Goal: Information Seeking & Learning: Learn about a topic

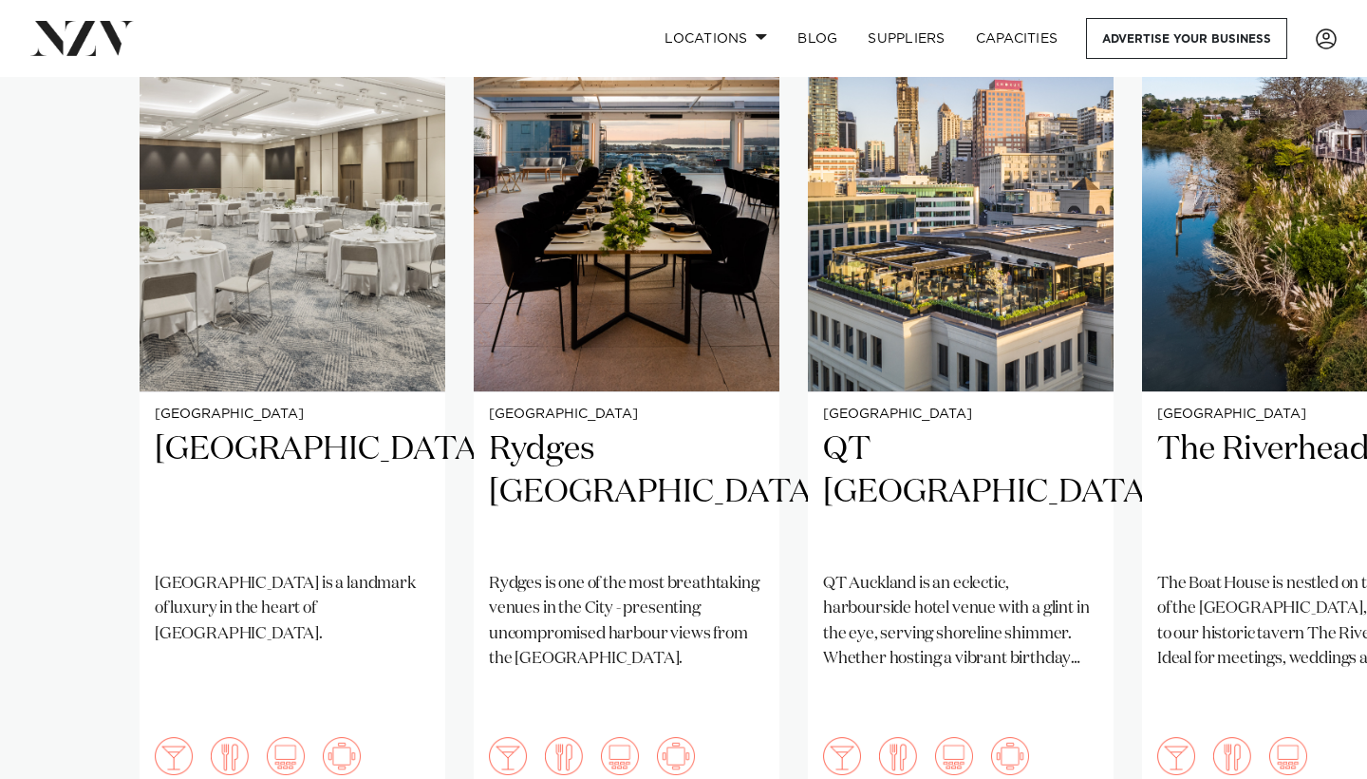
scroll to position [1562, 0]
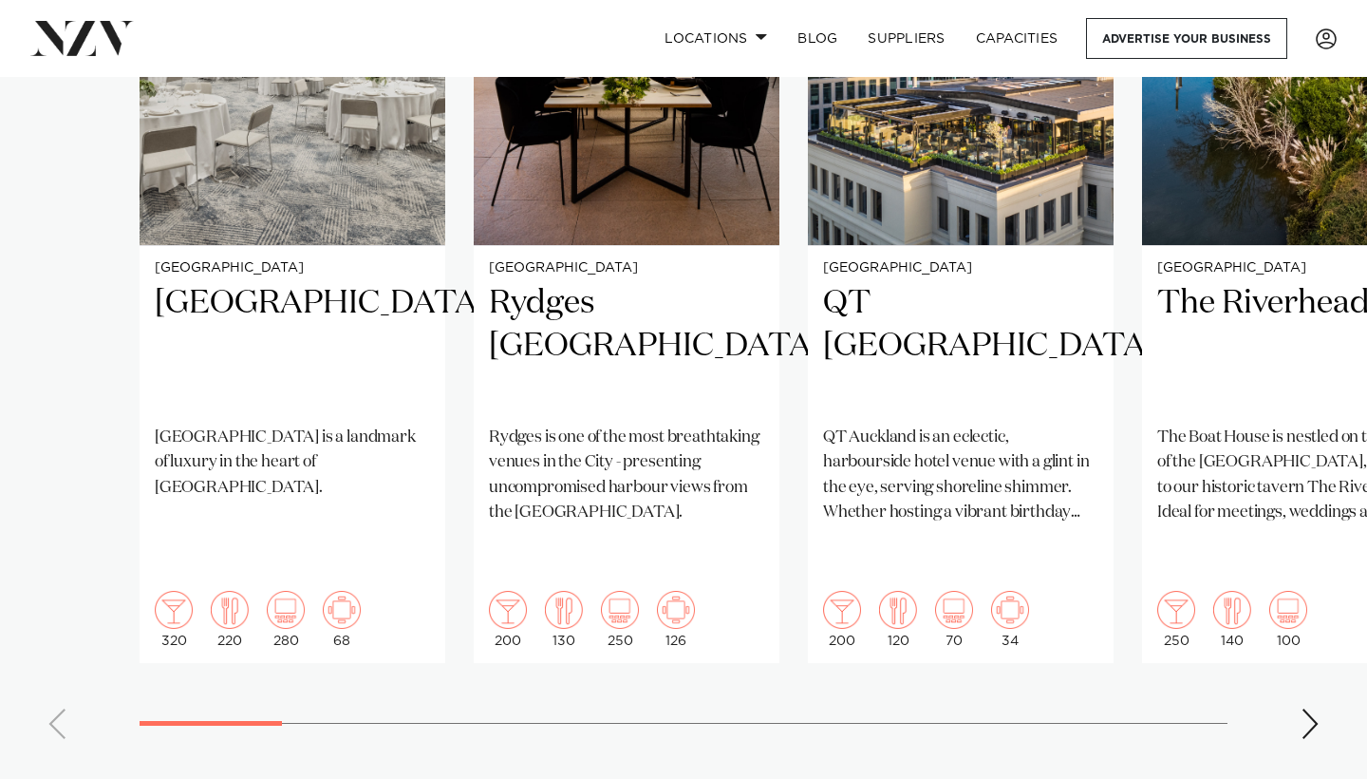
click at [1316, 708] on div "Next slide" at bounding box center [1310, 723] width 19 height 30
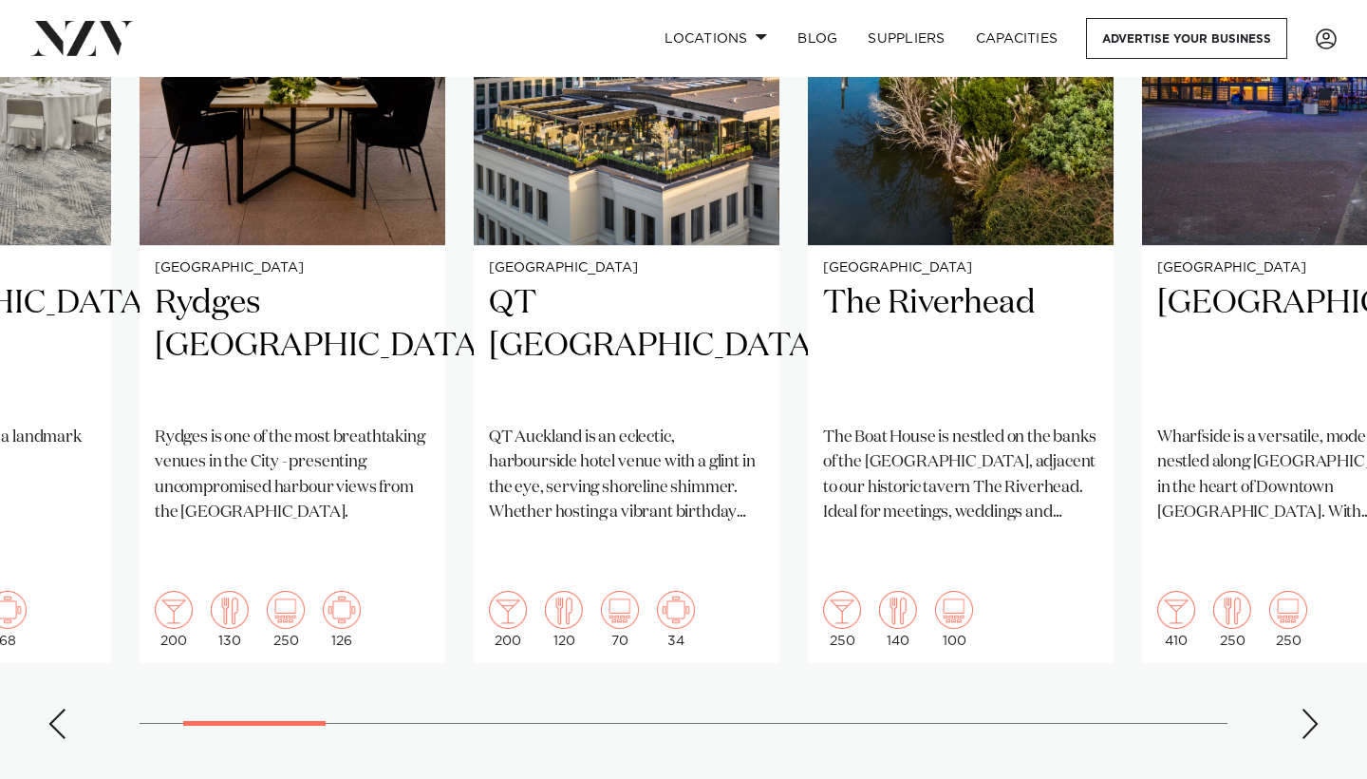
click at [1316, 708] on div "Next slide" at bounding box center [1310, 723] width 19 height 30
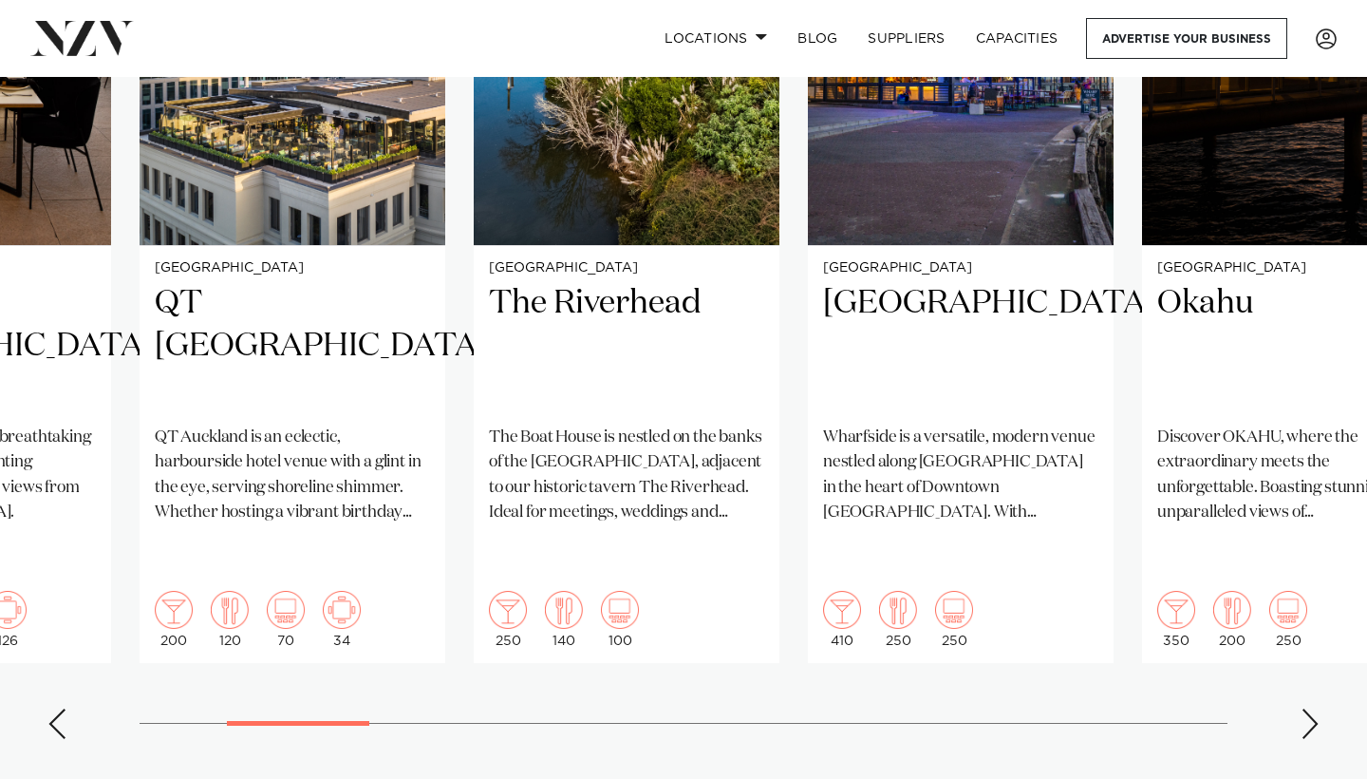
click at [1316, 708] on div "Next slide" at bounding box center [1310, 723] width 19 height 30
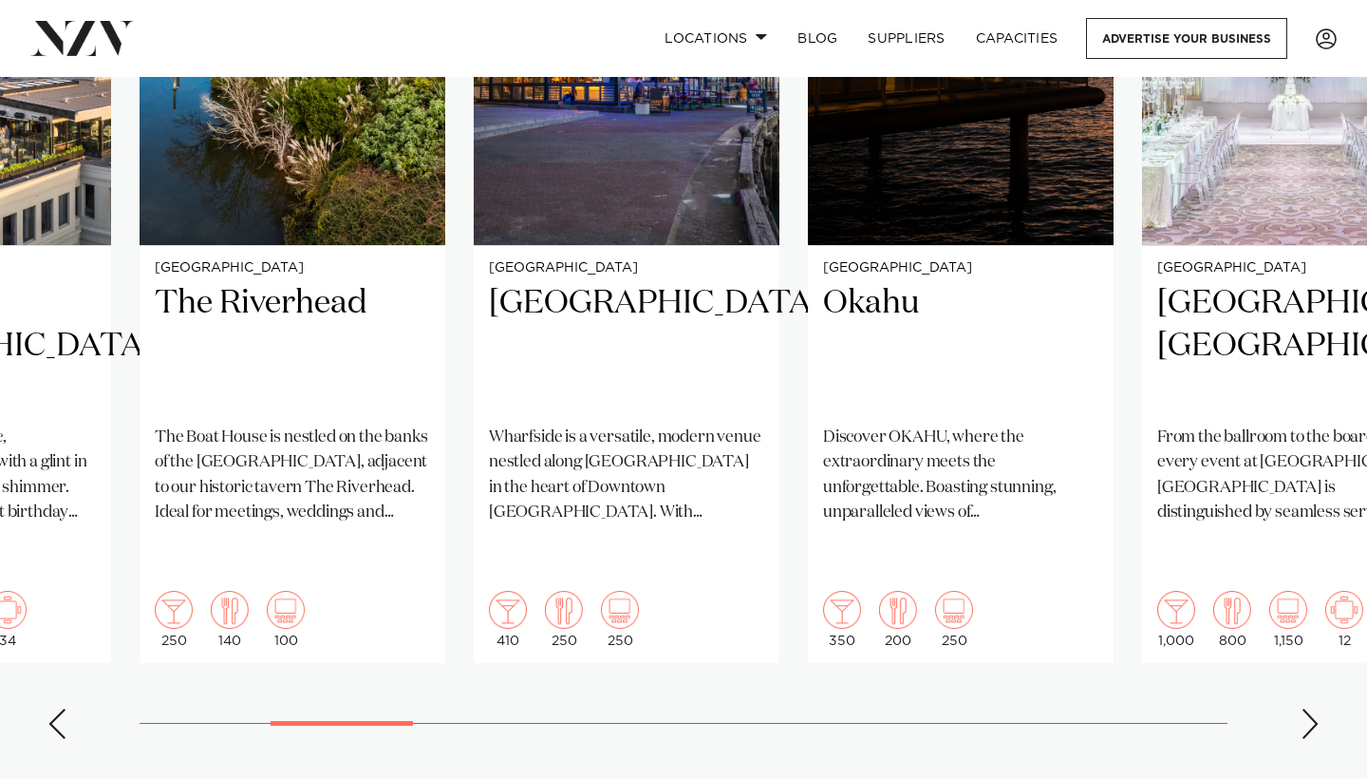
click at [1316, 708] on div "Next slide" at bounding box center [1310, 723] width 19 height 30
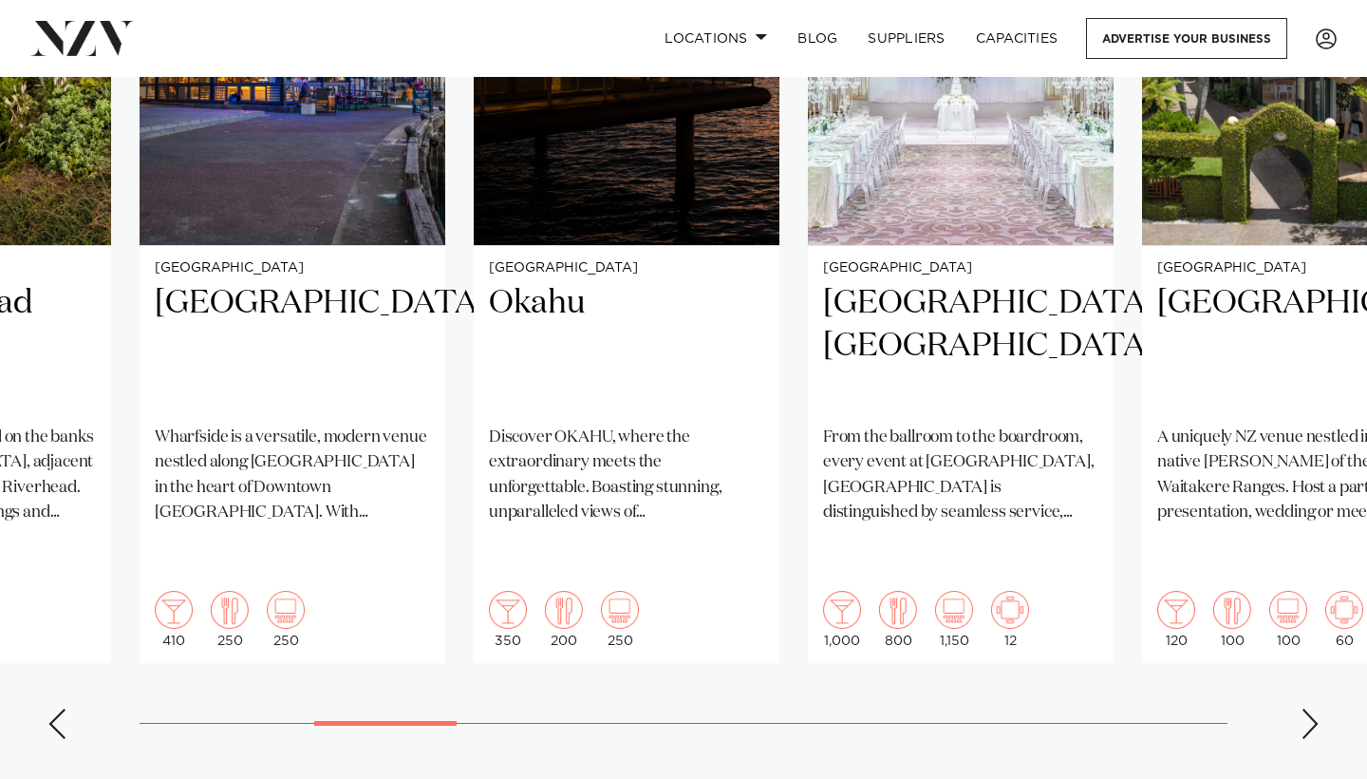
click at [1316, 708] on div "Next slide" at bounding box center [1310, 723] width 19 height 30
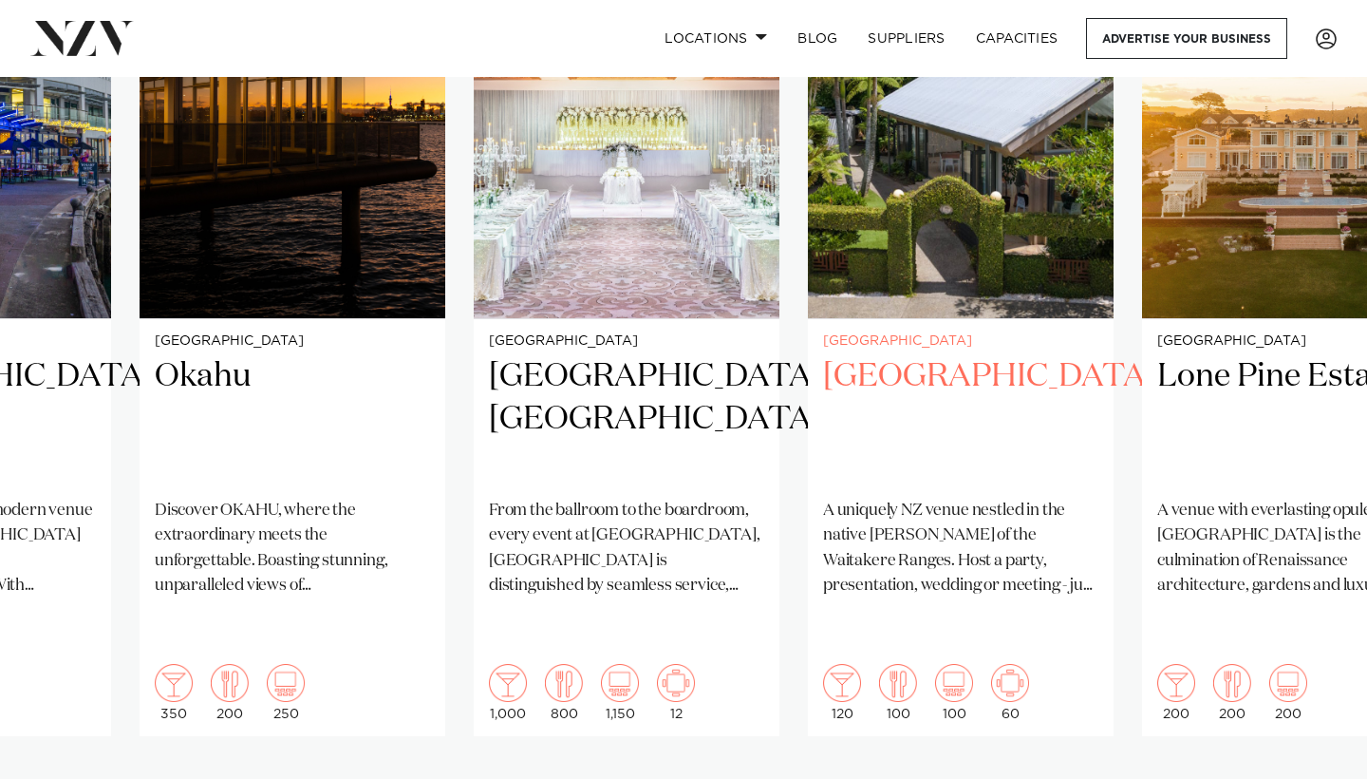
scroll to position [1439, 0]
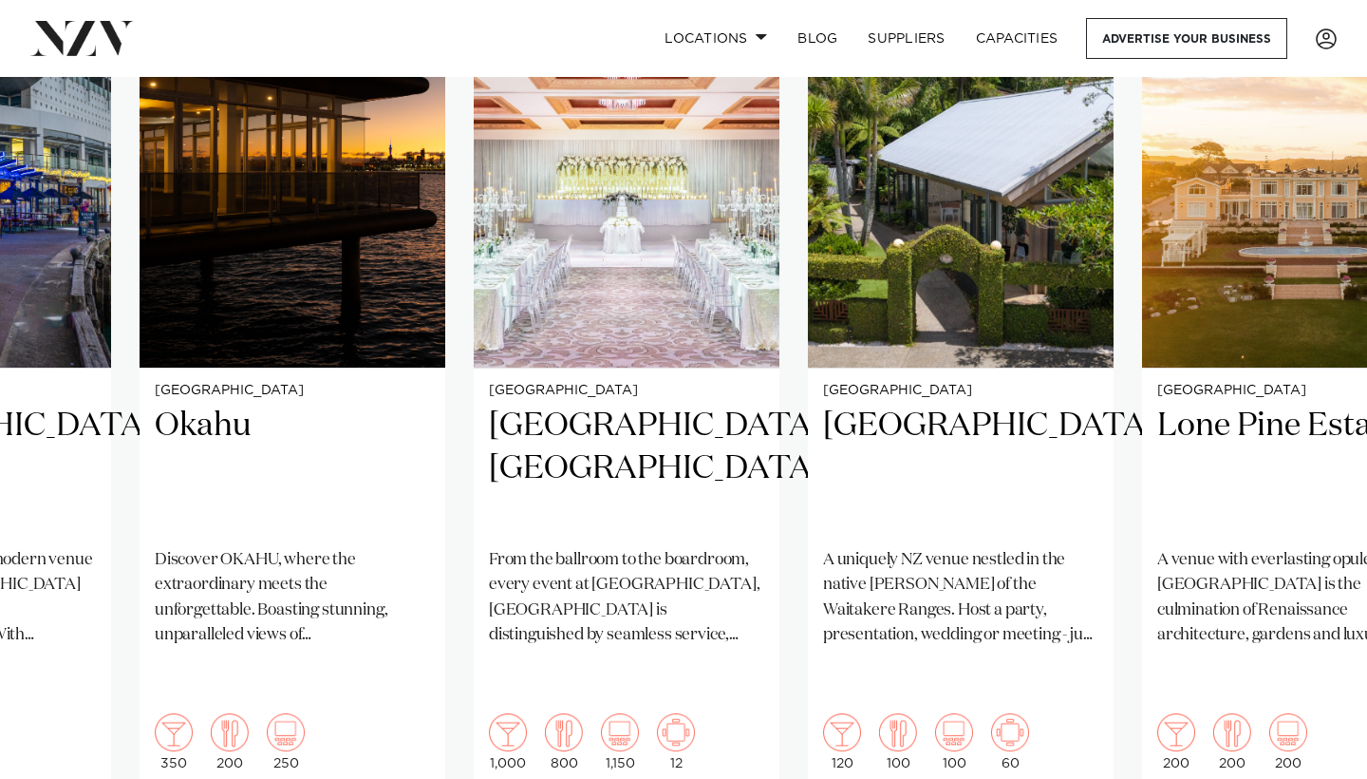
click at [1298, 751] on swiper-container "[GEOGRAPHIC_DATA] [GEOGRAPHIC_DATA] [GEOGRAPHIC_DATA] is a landmark of luxury i…" at bounding box center [683, 416] width 1367 height 919
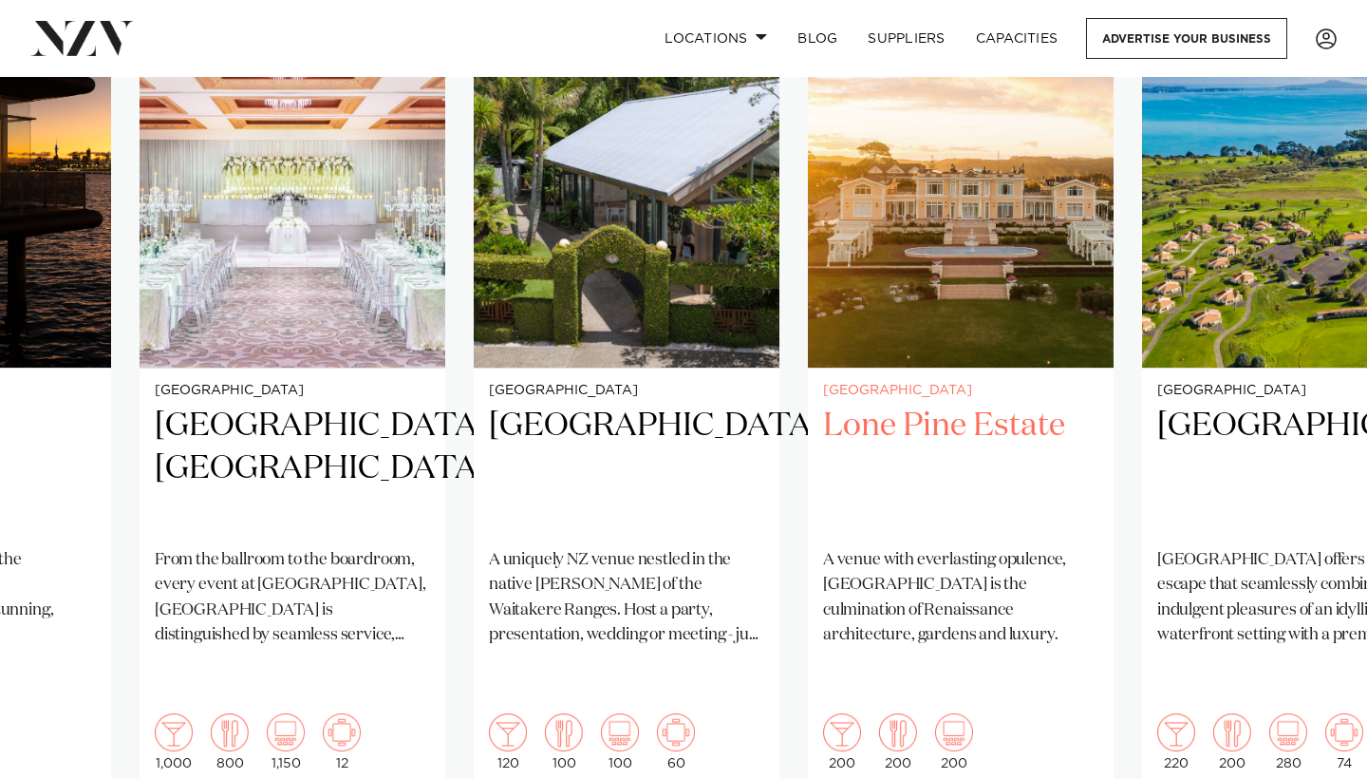
click at [950, 404] on h2 "Lone Pine Estate" at bounding box center [960, 468] width 275 height 128
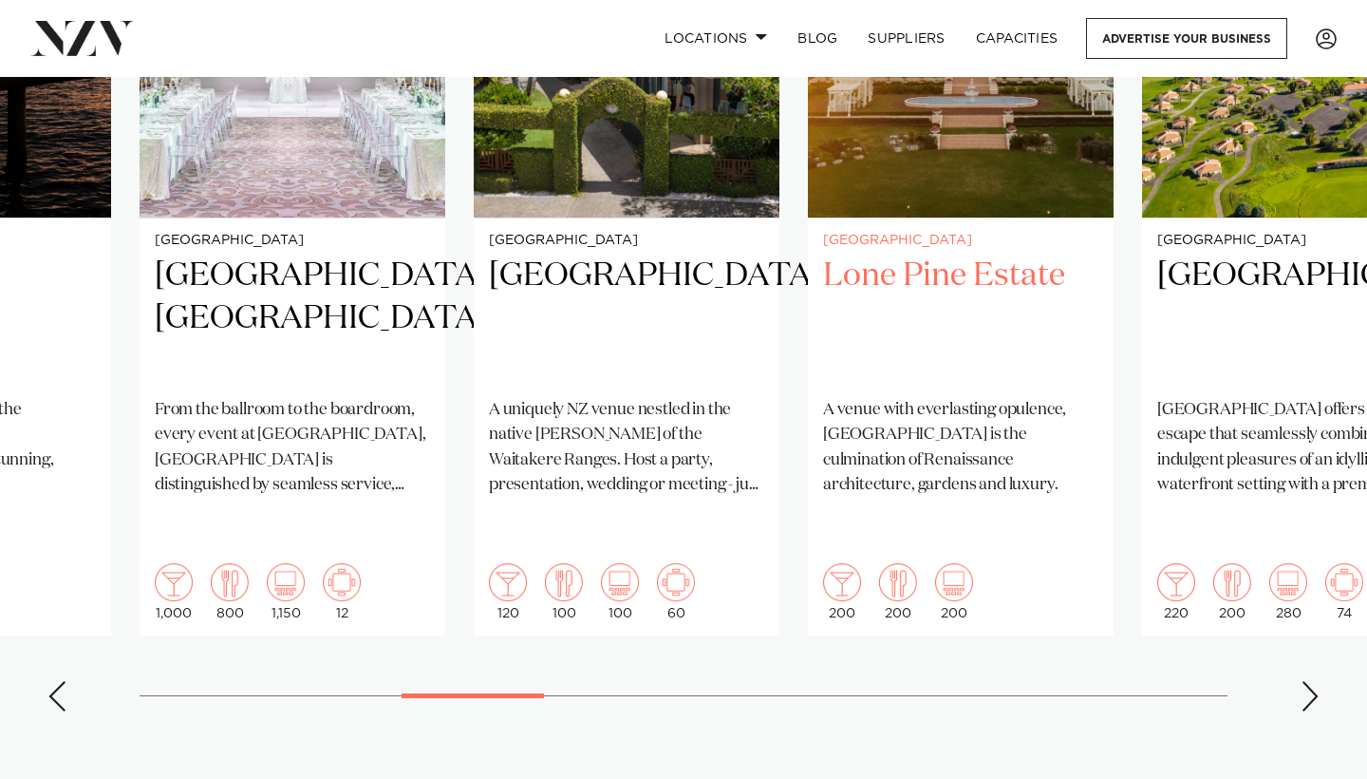
scroll to position [1626, 0]
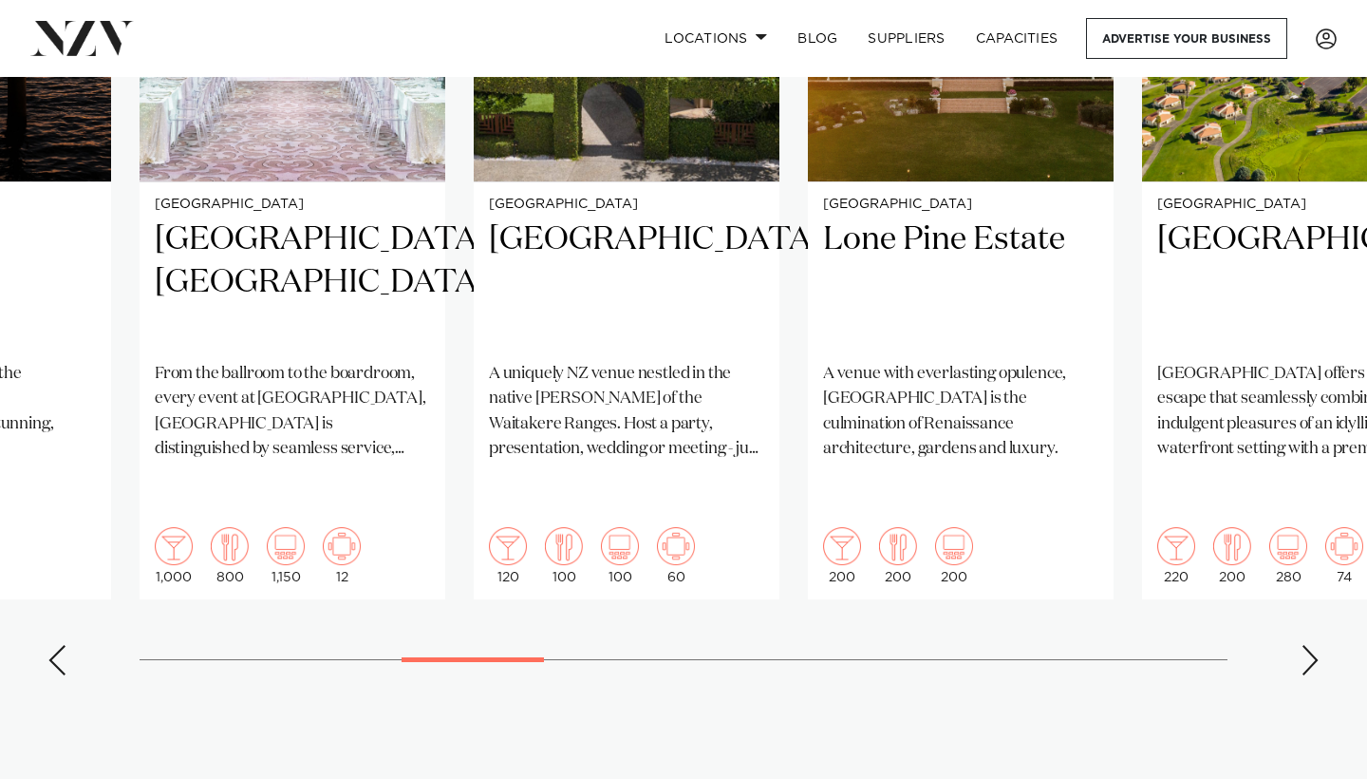
click at [1307, 645] on div "Next slide" at bounding box center [1310, 660] width 19 height 30
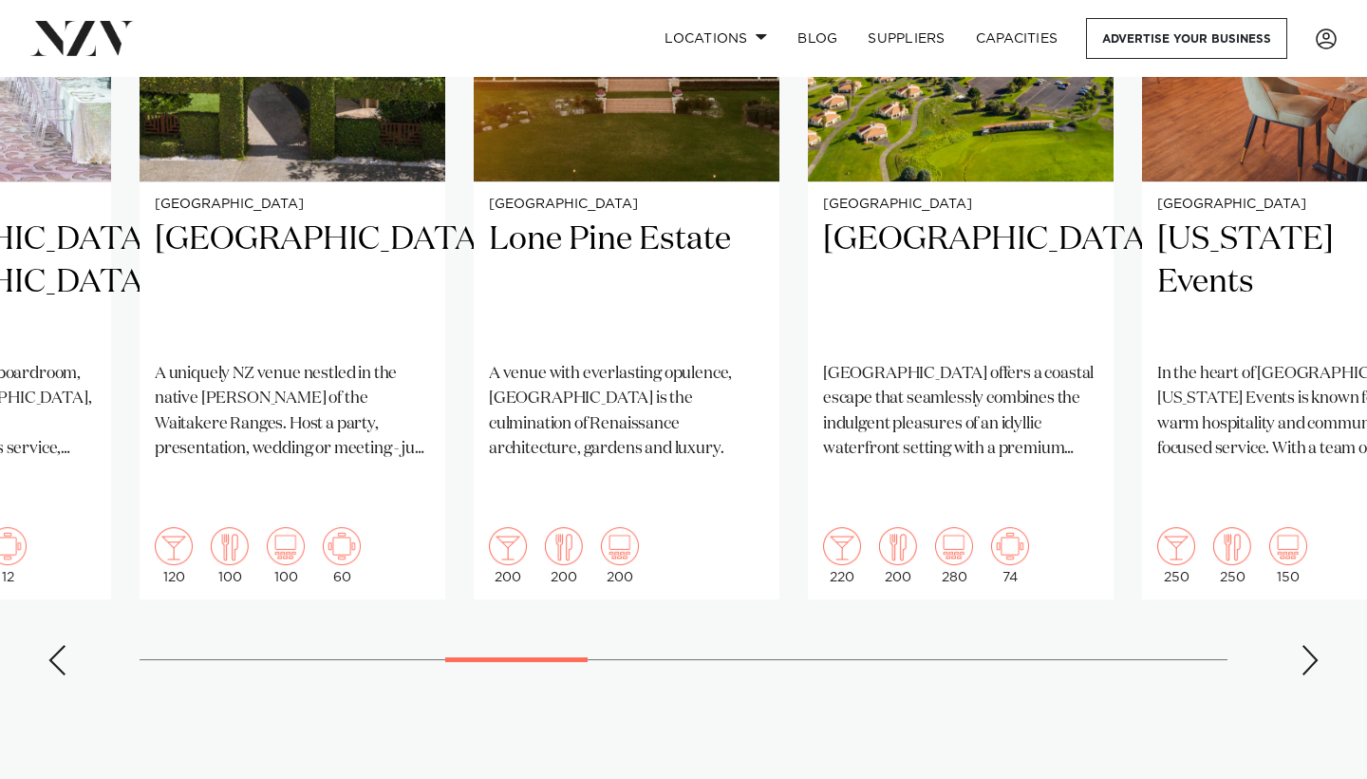
click at [1307, 645] on div "Next slide" at bounding box center [1310, 660] width 19 height 30
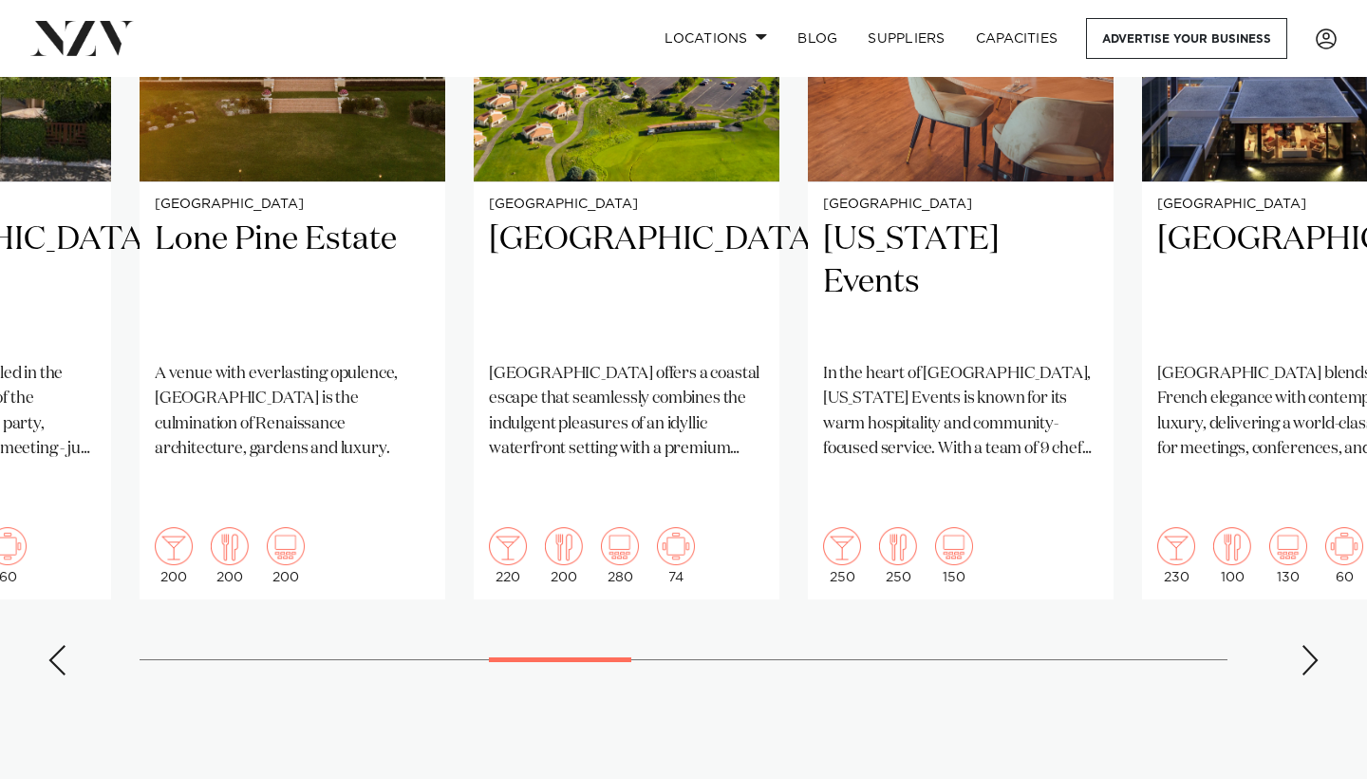
click at [1307, 645] on div "Next slide" at bounding box center [1310, 660] width 19 height 30
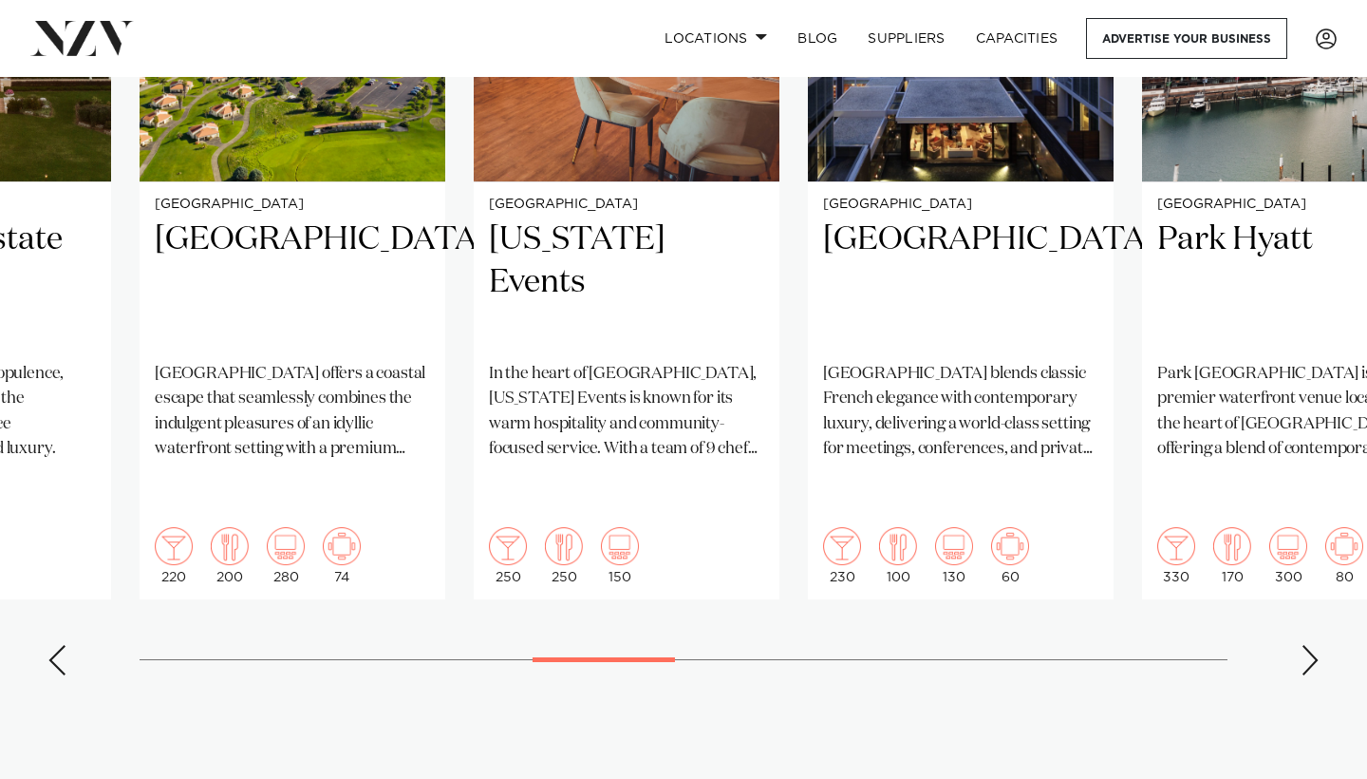
click at [1307, 645] on div "Next slide" at bounding box center [1310, 660] width 19 height 30
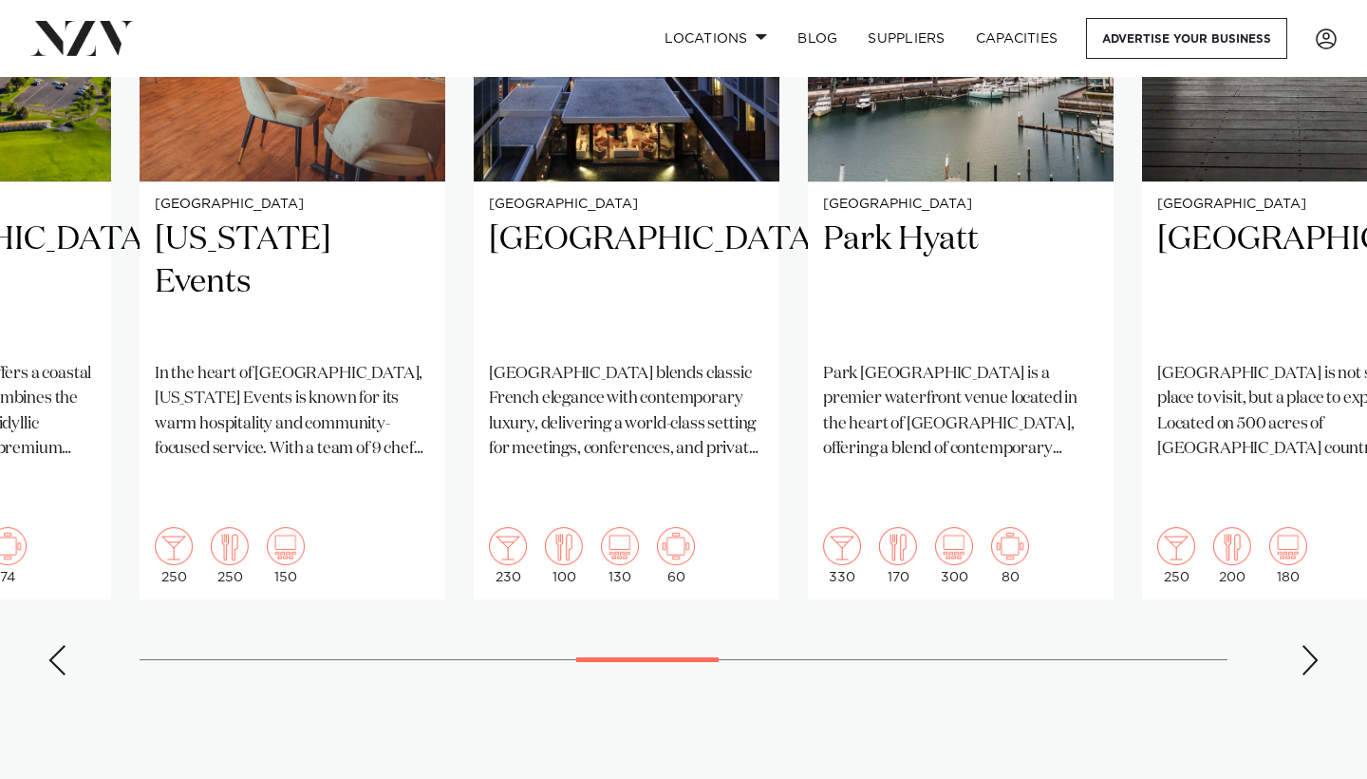
click at [1307, 645] on div "Next slide" at bounding box center [1310, 660] width 19 height 30
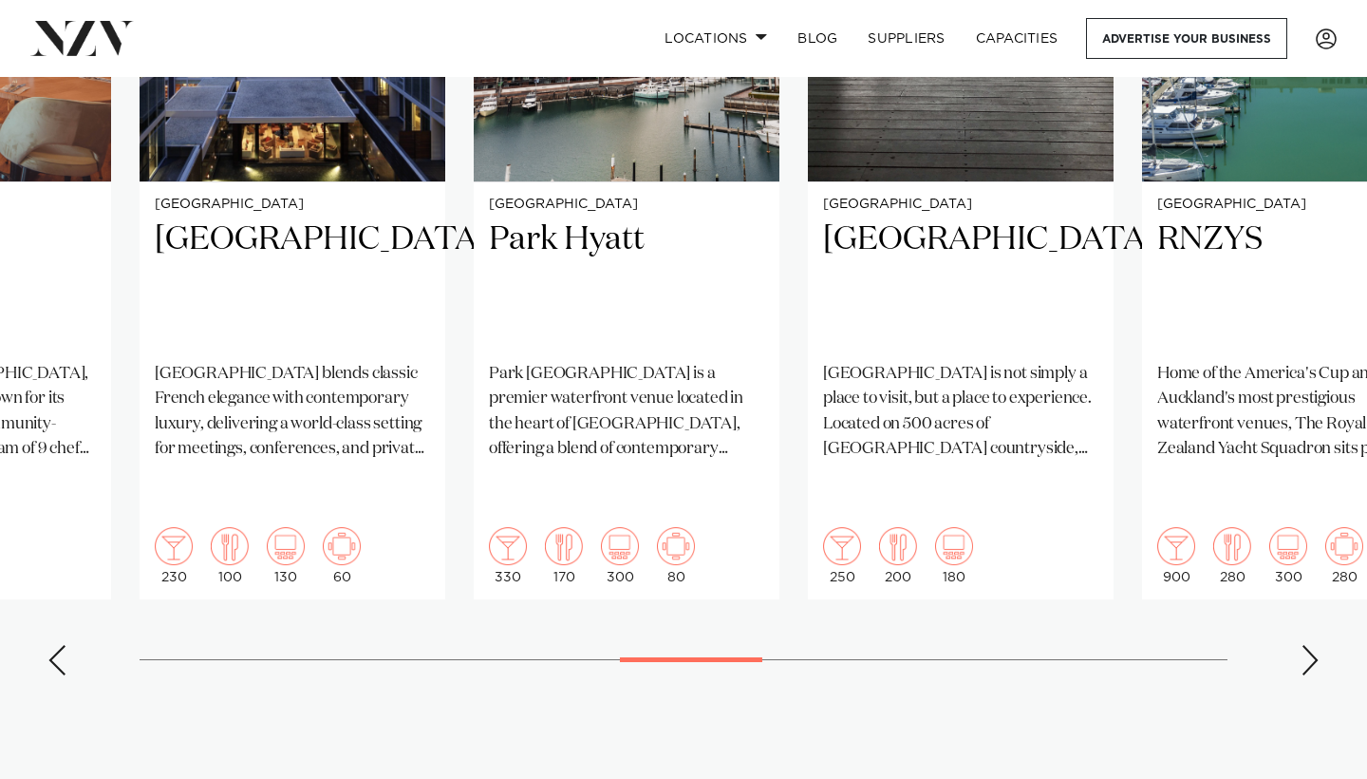
click at [1307, 645] on div "Next slide" at bounding box center [1310, 660] width 19 height 30
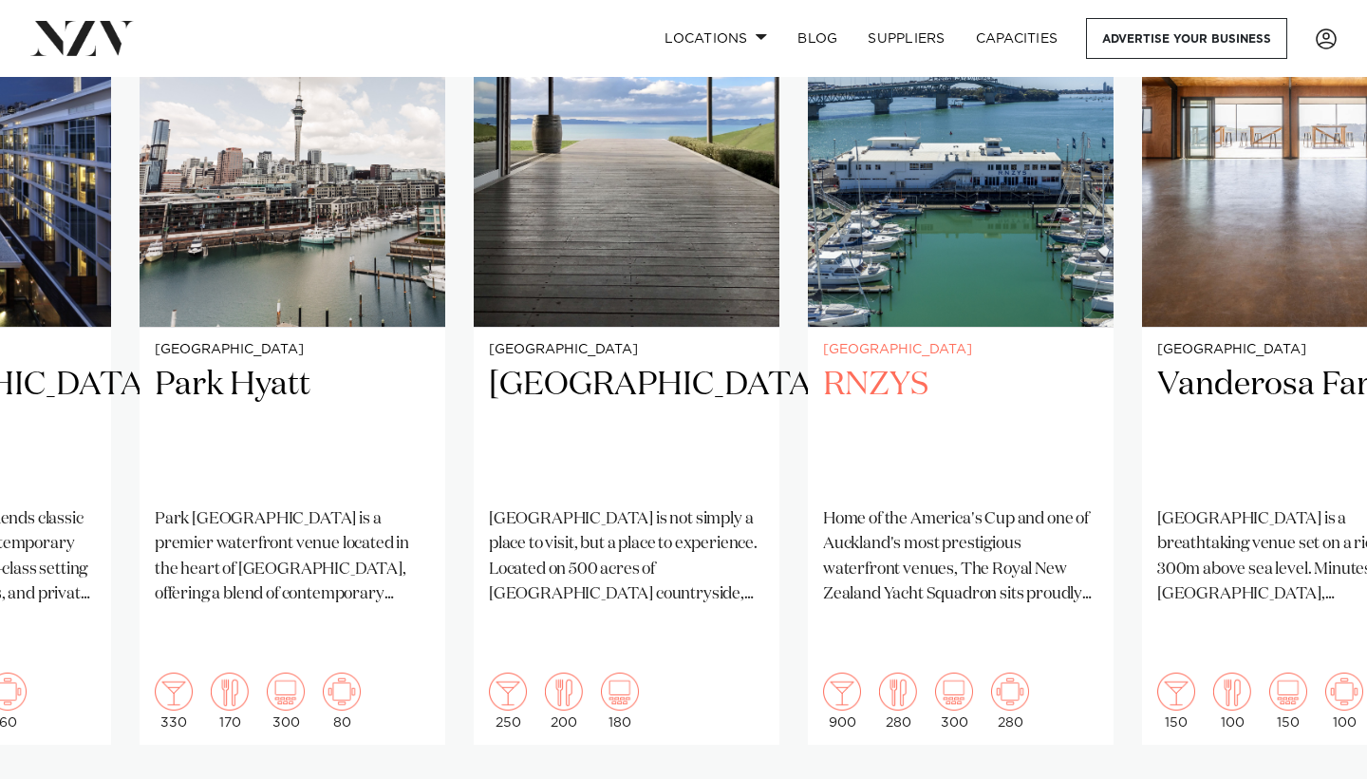
scroll to position [1494, 0]
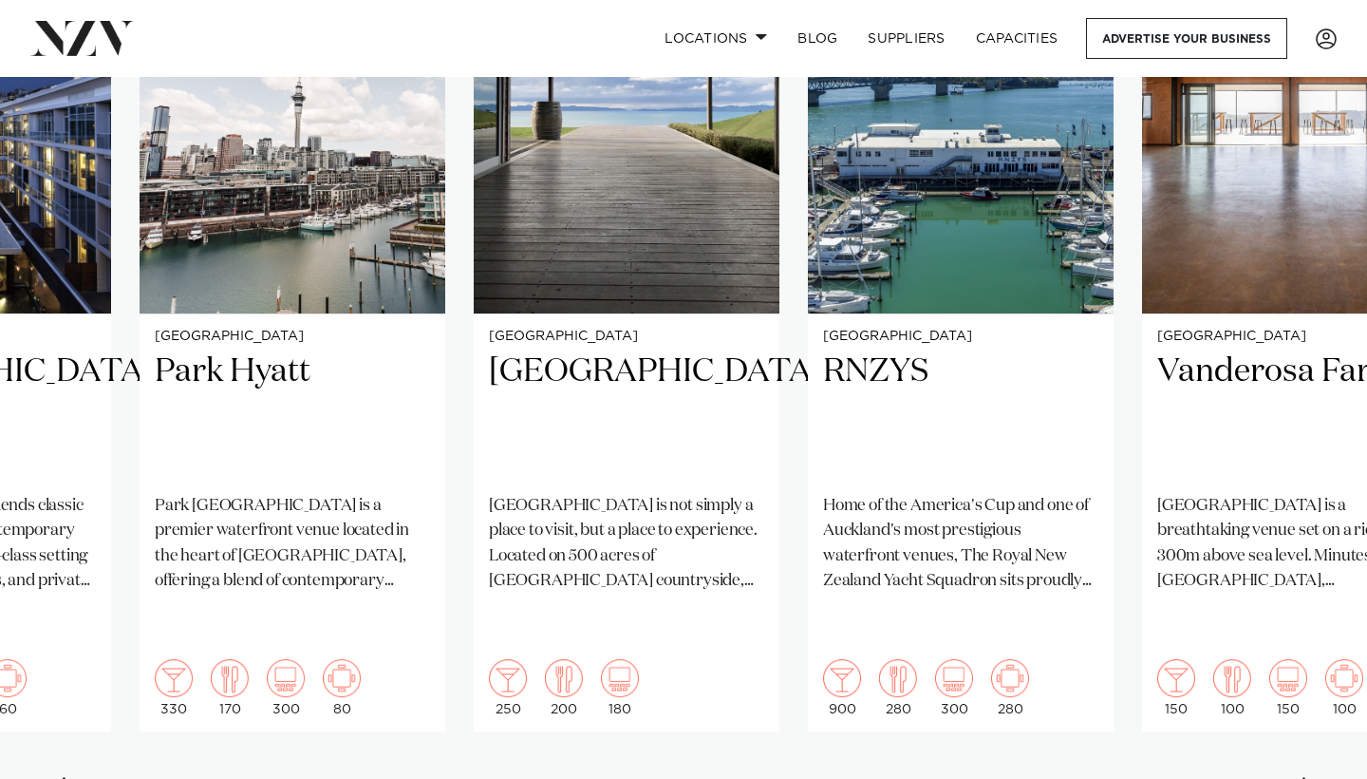
click at [1307, 777] on div "Next slide" at bounding box center [1310, 792] width 19 height 30
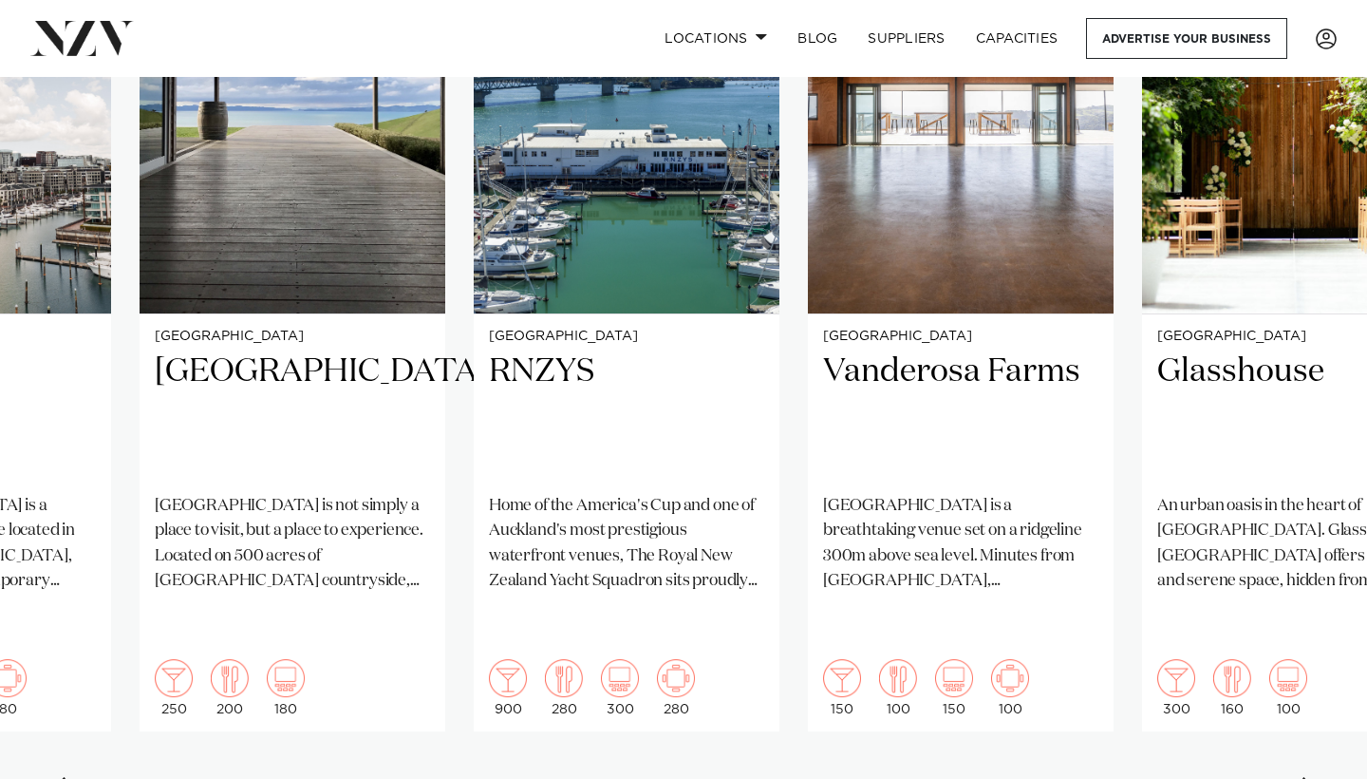
click at [1307, 777] on div "Next slide" at bounding box center [1310, 792] width 19 height 30
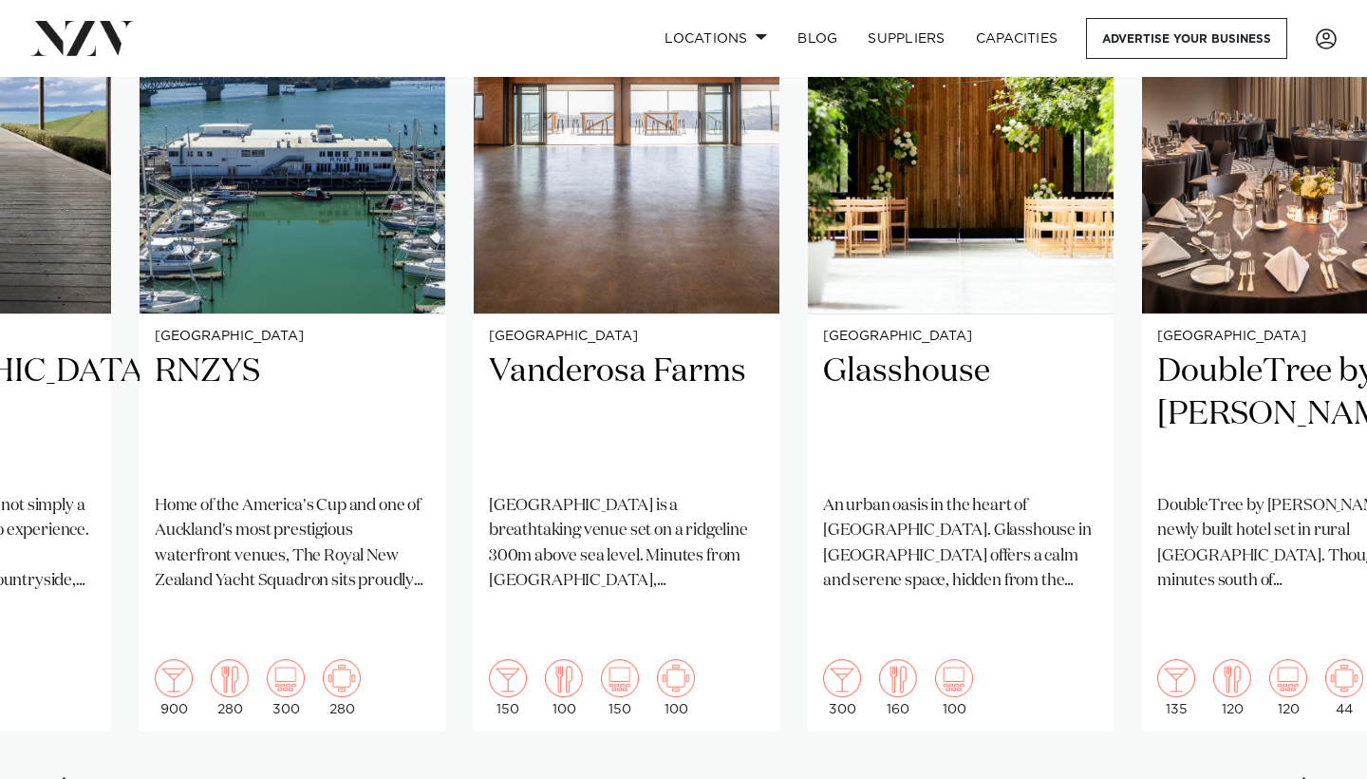
click at [1307, 777] on div "Next slide" at bounding box center [1310, 792] width 19 height 30
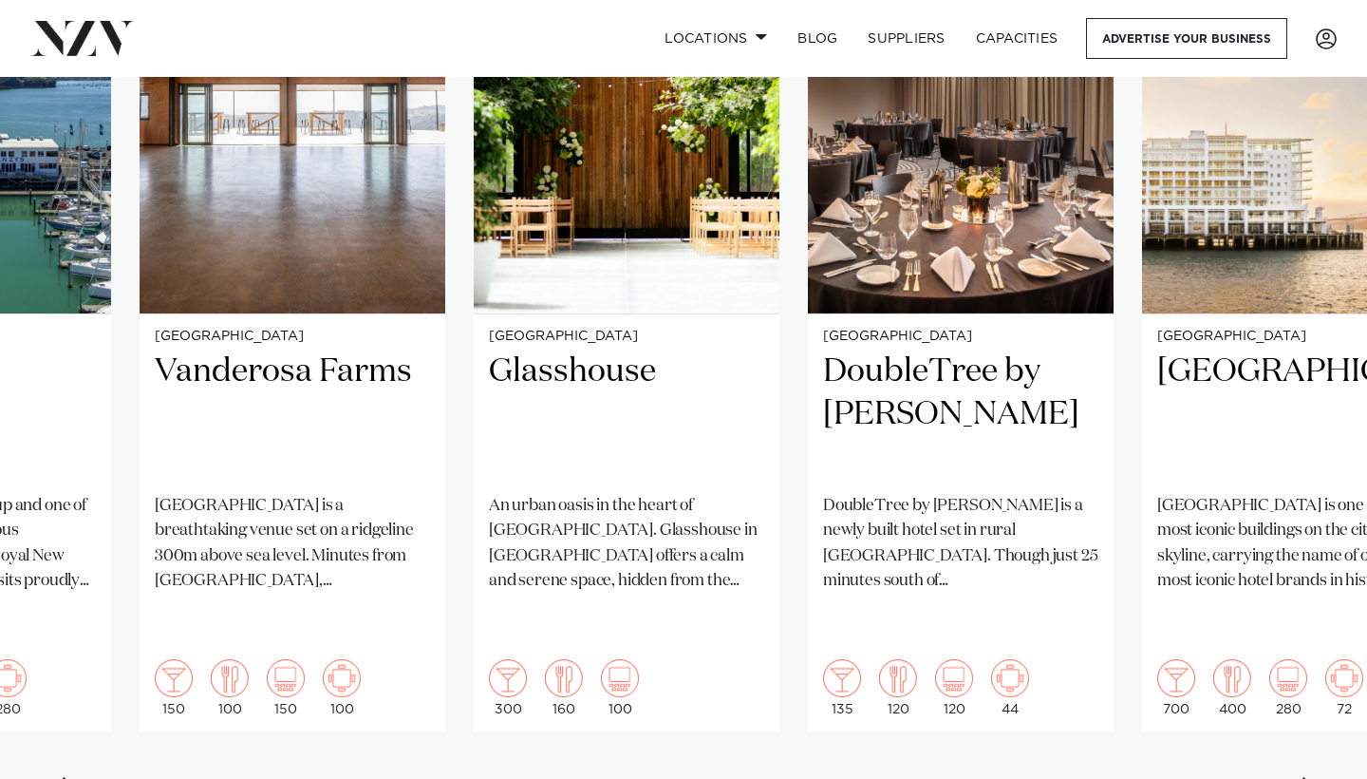
click at [1307, 777] on div "Next slide" at bounding box center [1310, 792] width 19 height 30
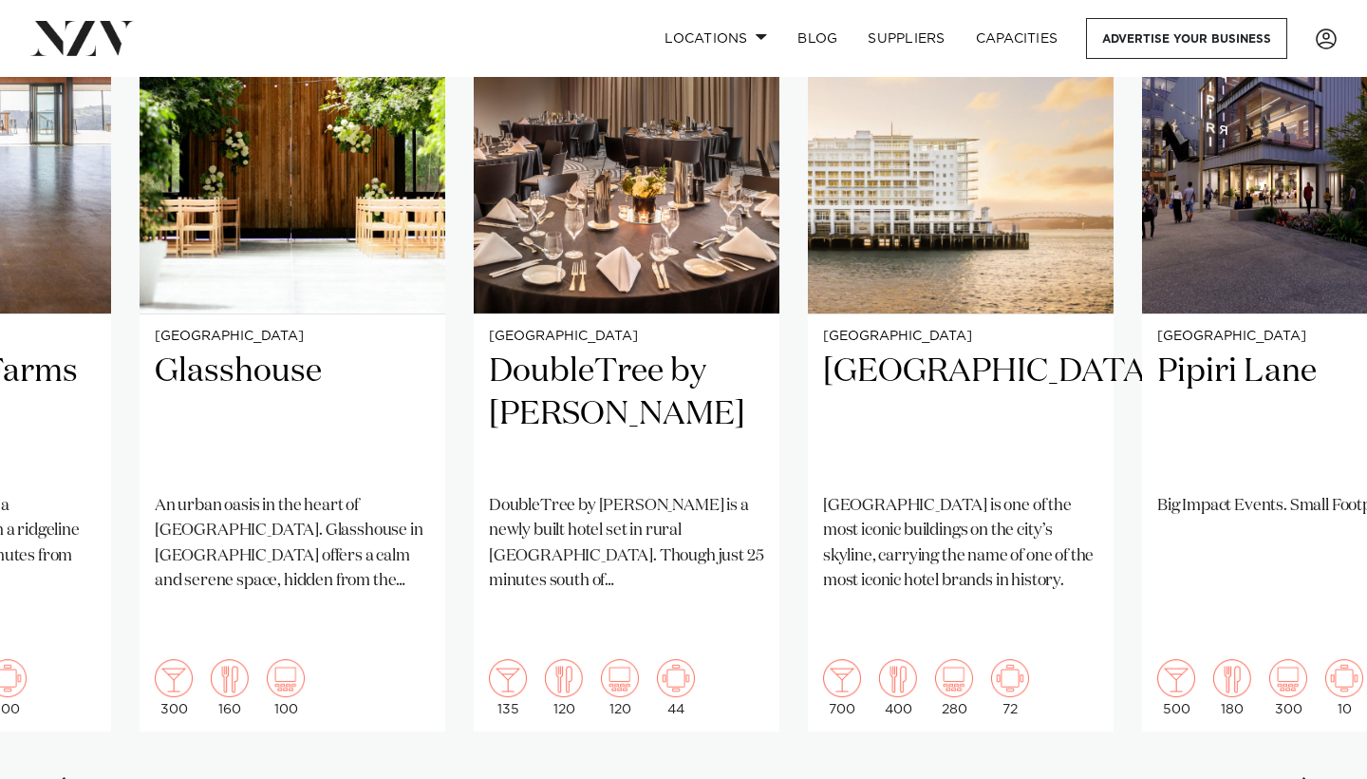
click at [1307, 777] on div "Next slide" at bounding box center [1310, 792] width 19 height 30
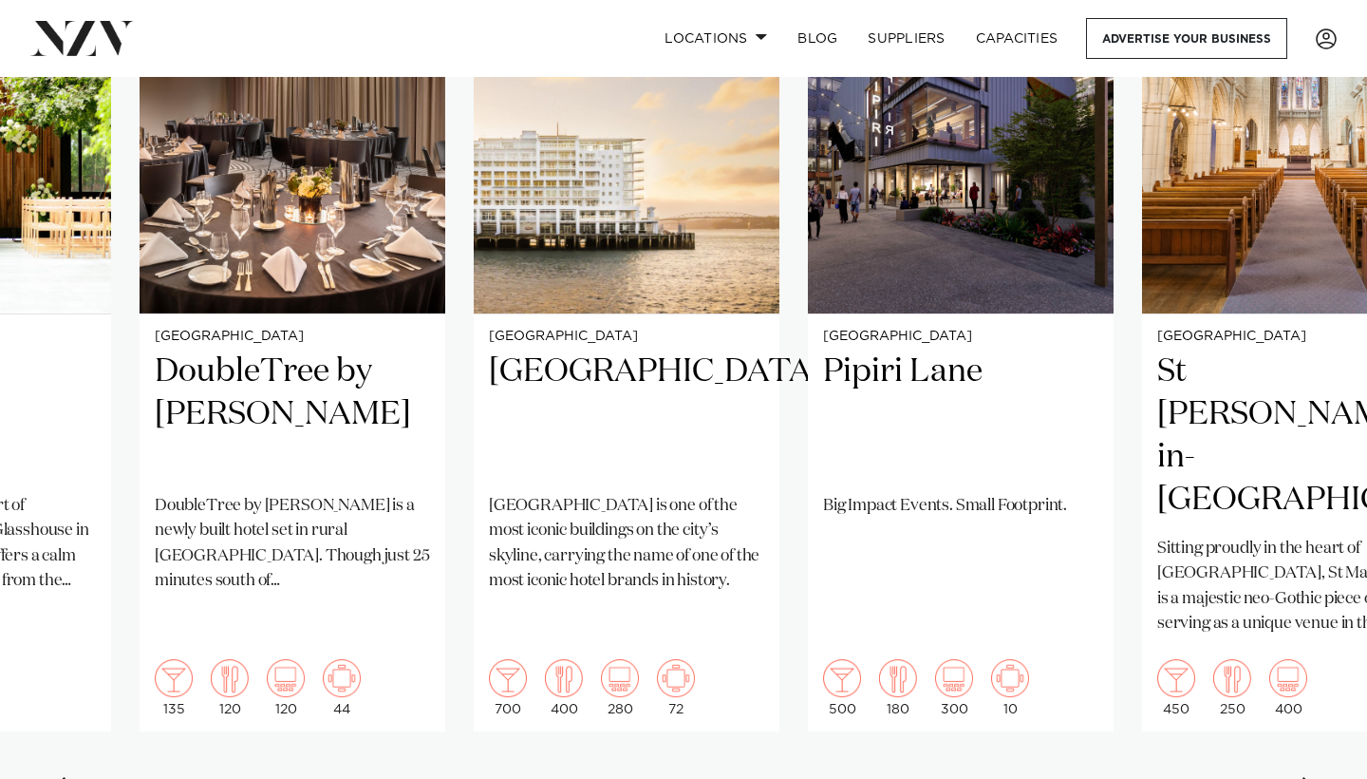
click at [1307, 777] on div "Next slide" at bounding box center [1310, 792] width 19 height 30
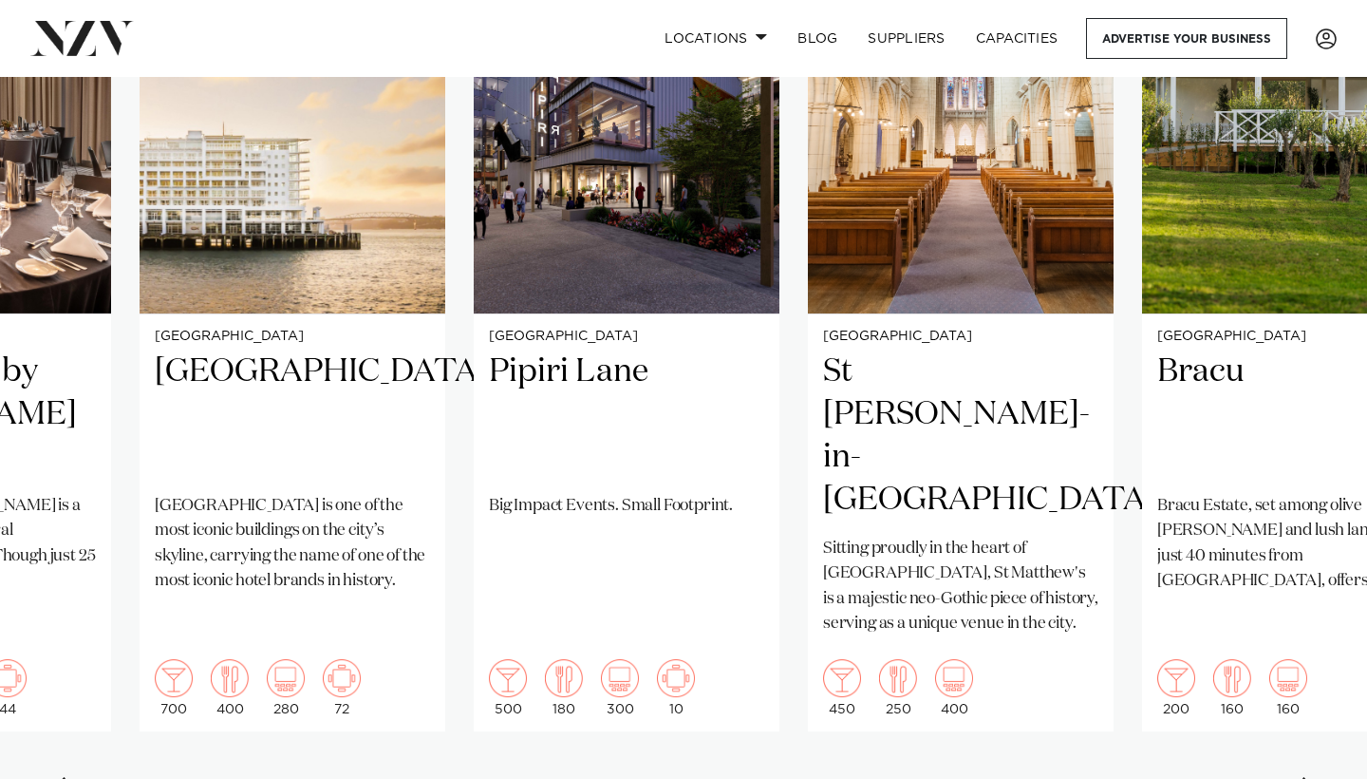
click at [1307, 777] on div "Next slide" at bounding box center [1310, 792] width 19 height 30
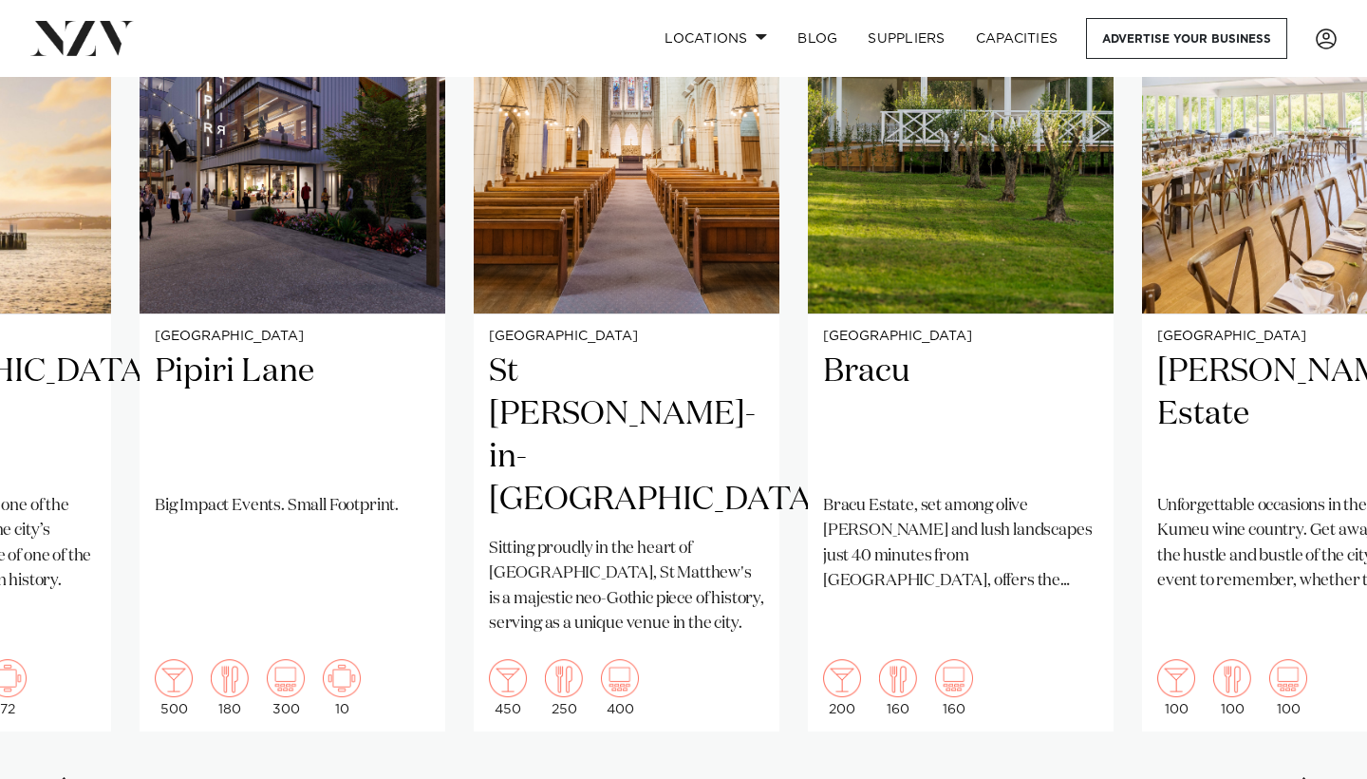
click at [1307, 777] on div "Next slide" at bounding box center [1310, 792] width 19 height 30
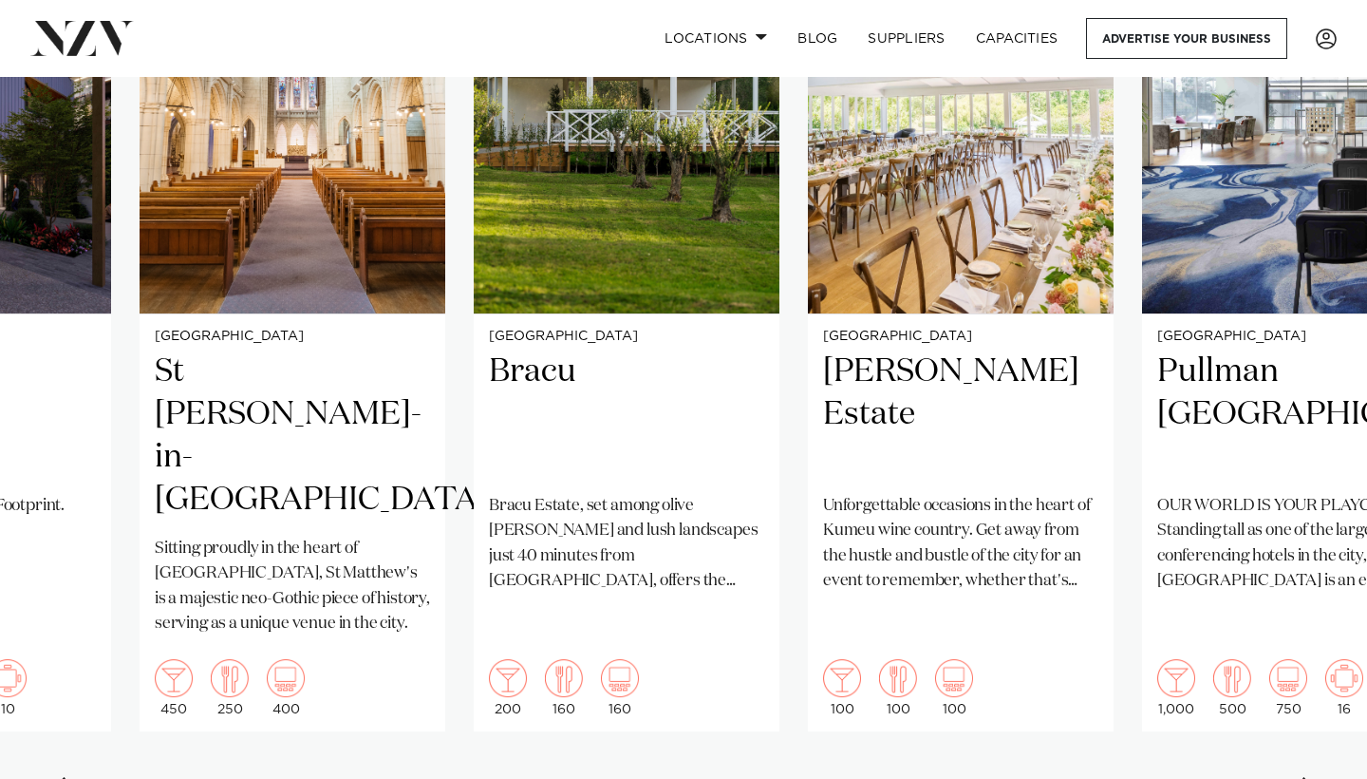
click at [1307, 777] on div "Next slide" at bounding box center [1310, 792] width 19 height 30
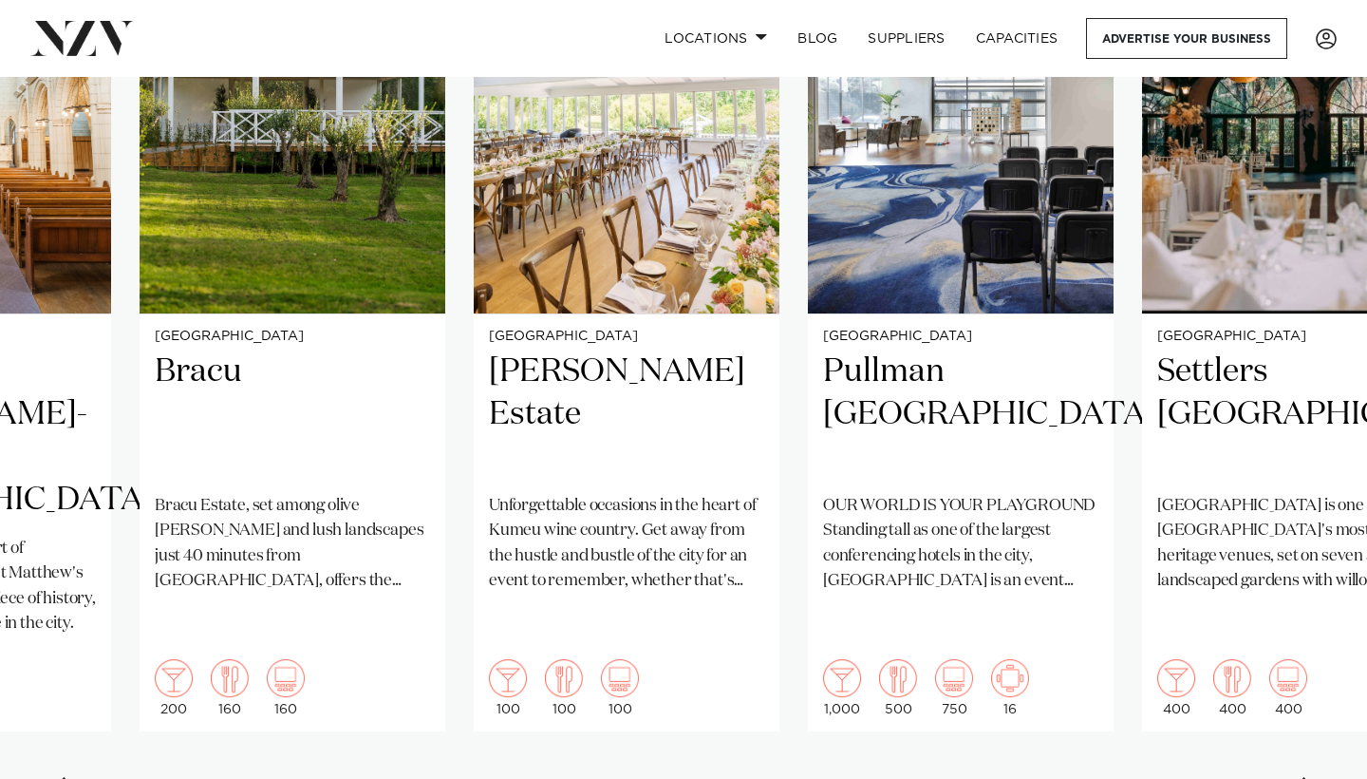
click at [1307, 777] on div "Next slide" at bounding box center [1310, 792] width 19 height 30
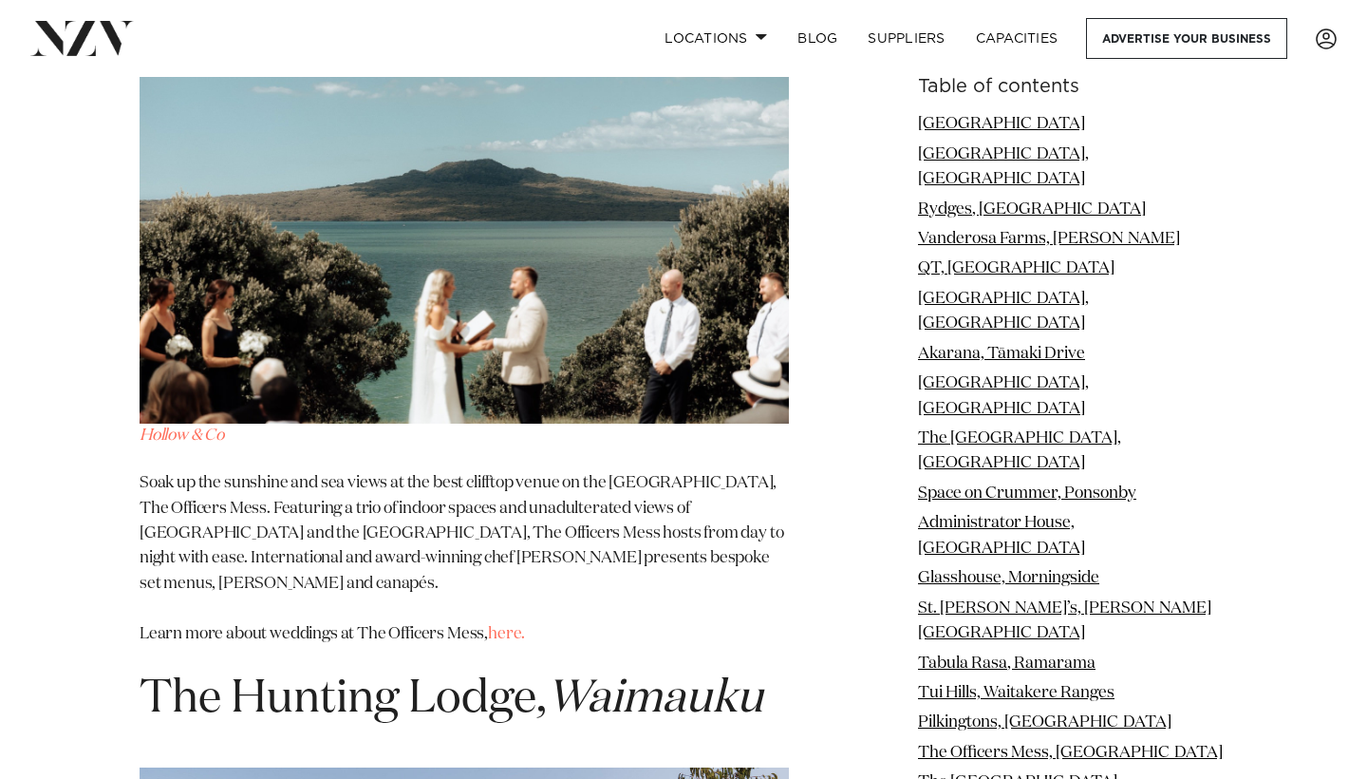
scroll to position [15422, 0]
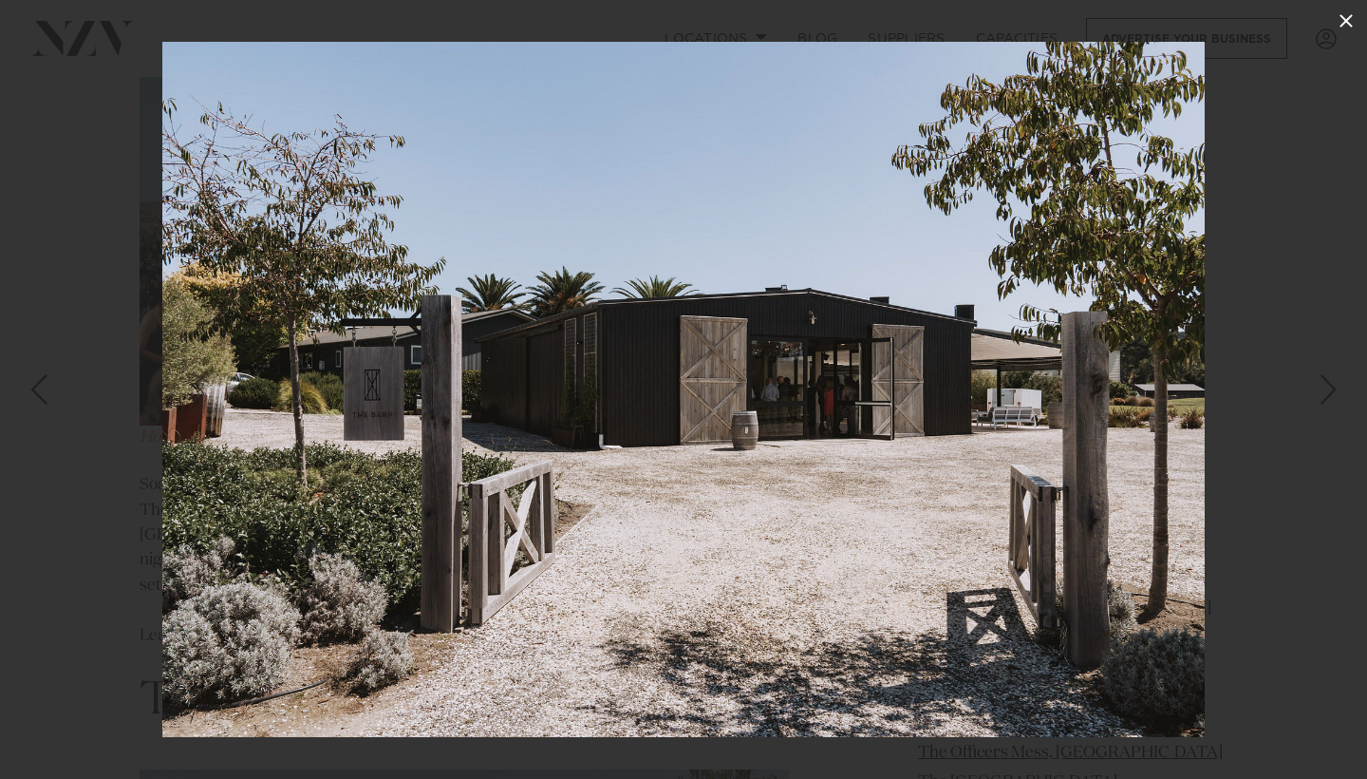
click at [1354, 25] on icon at bounding box center [1346, 20] width 23 height 23
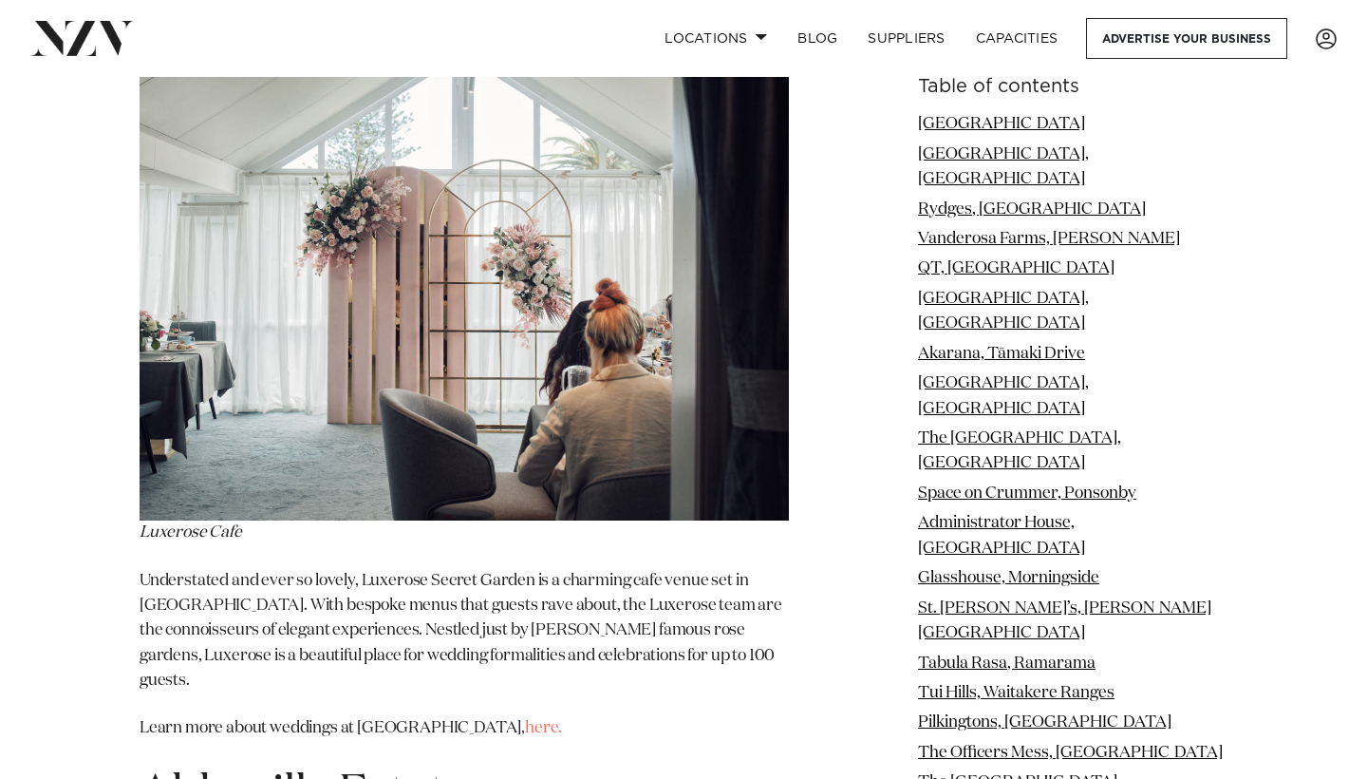
scroll to position [19399, 0]
drag, startPoint x: 470, startPoint y: 127, endPoint x: 141, endPoint y: 114, distance: 329.8
copy span "Abbeville Estate"
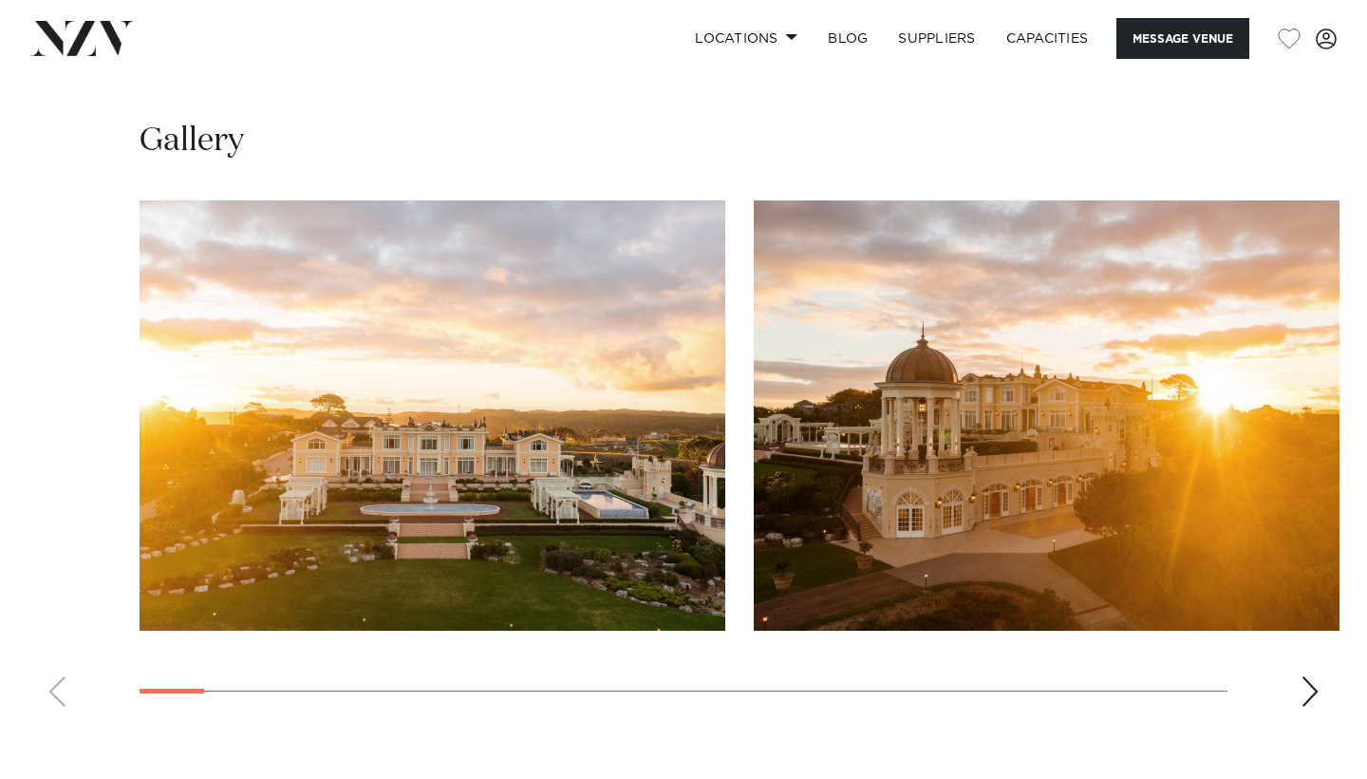
scroll to position [1716, 0]
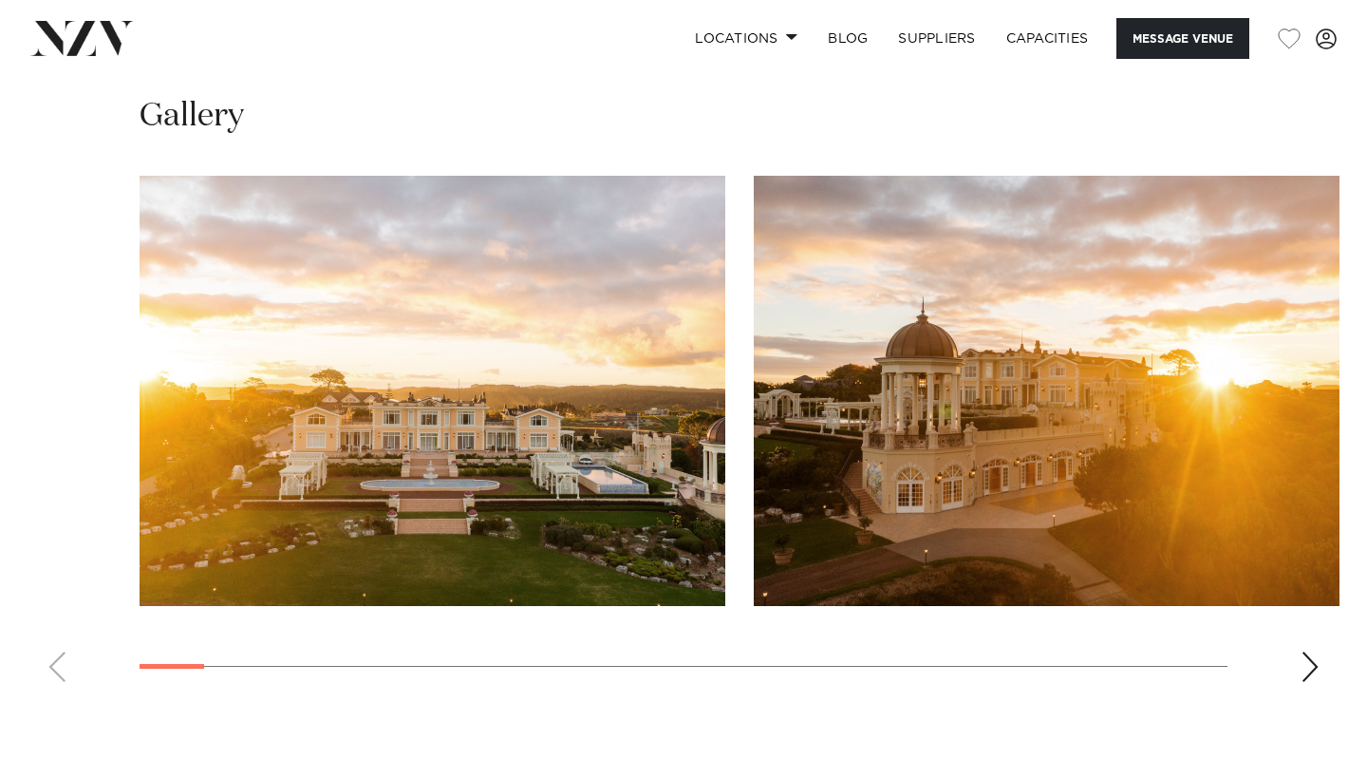
click at [1309, 651] on div "Next slide" at bounding box center [1310, 666] width 19 height 30
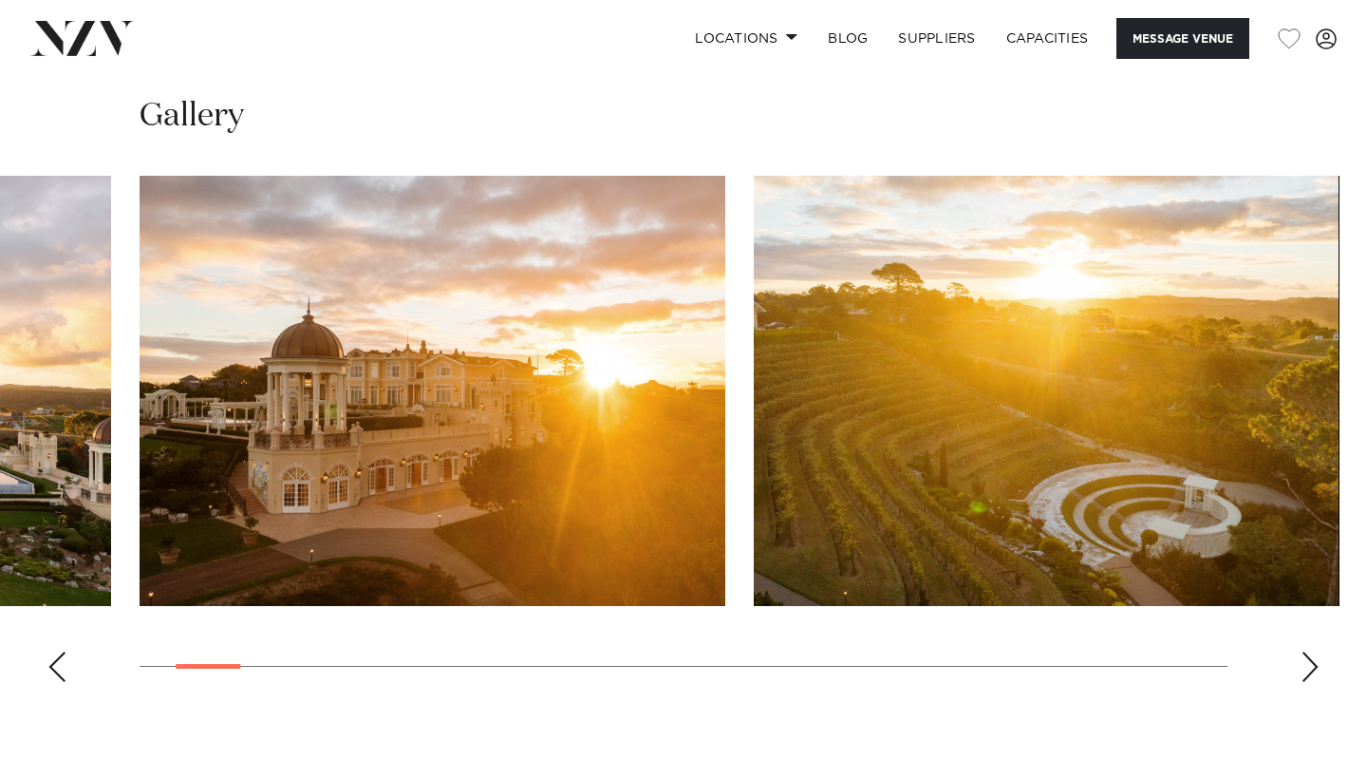
click at [1309, 651] on div "Next slide" at bounding box center [1310, 666] width 19 height 30
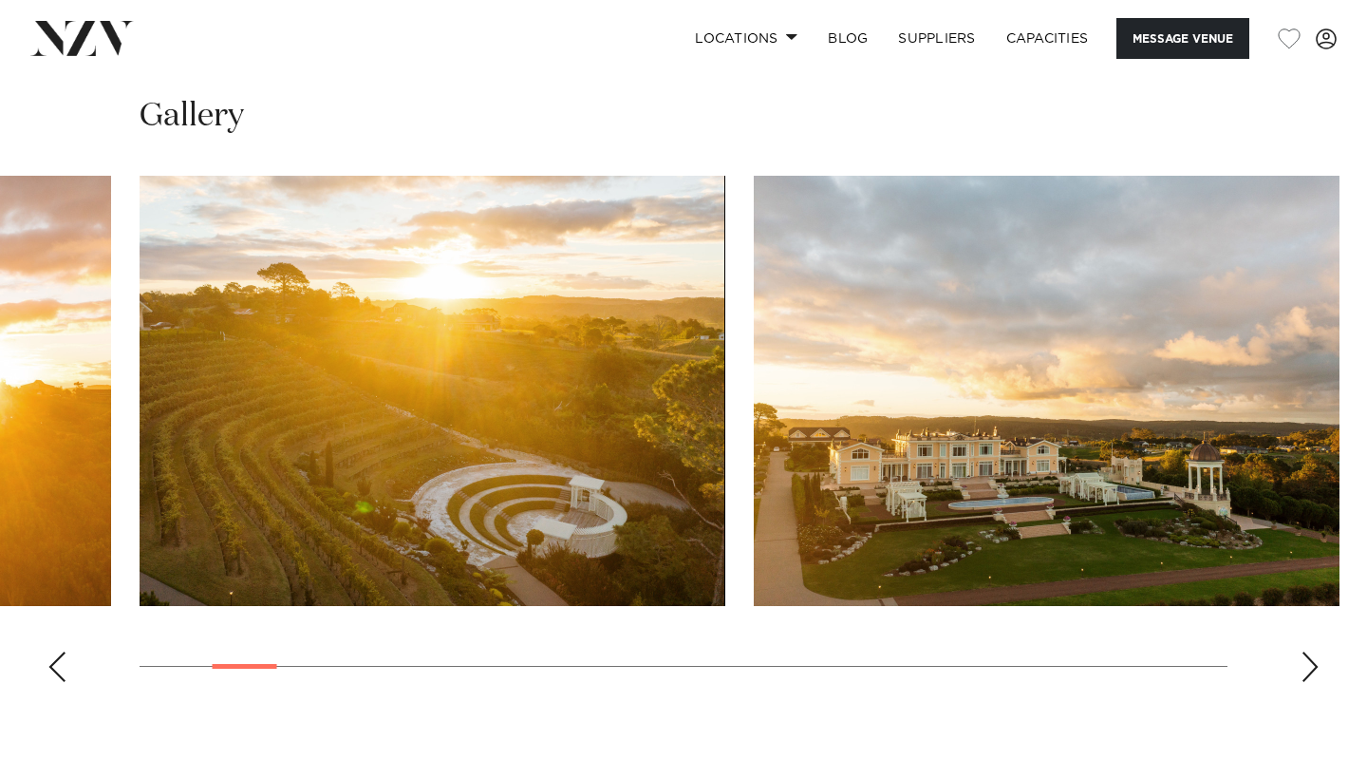
click at [1309, 651] on div "Next slide" at bounding box center [1310, 666] width 19 height 30
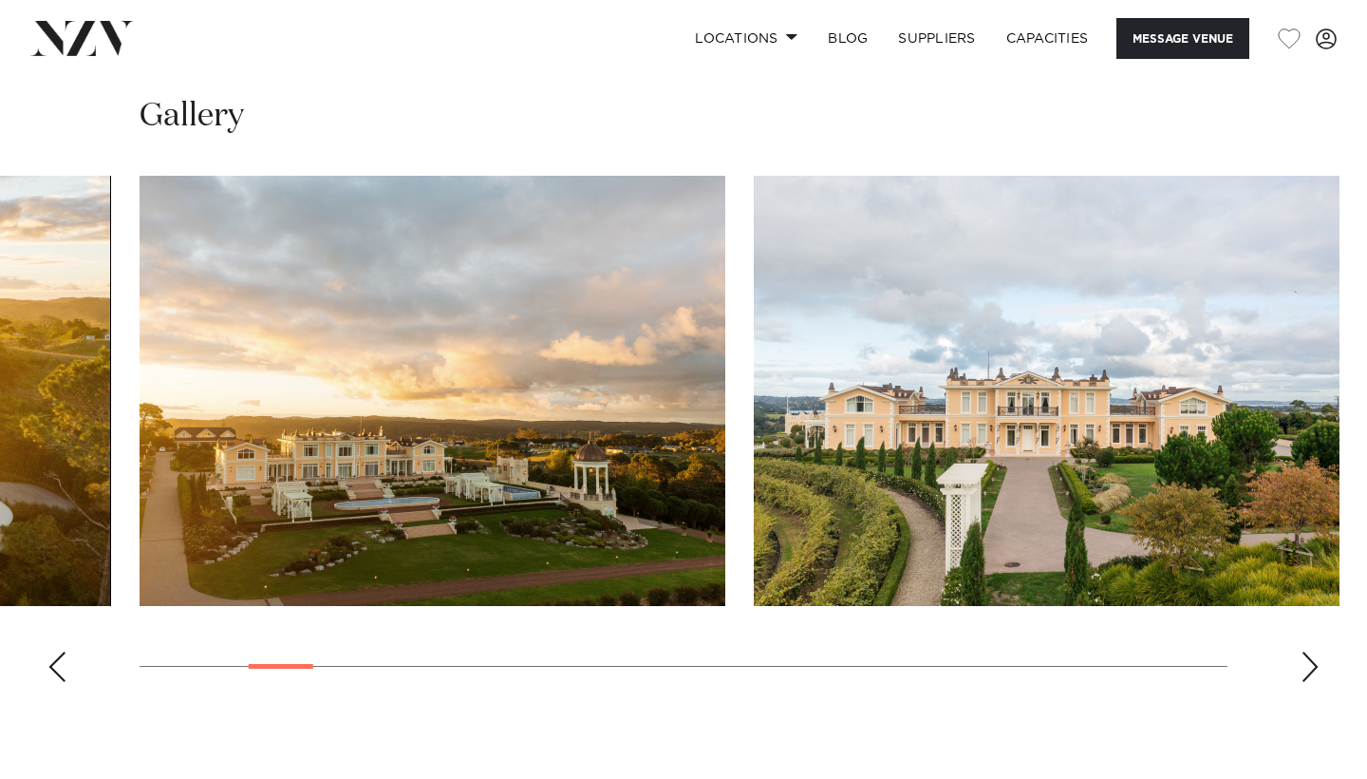
click at [1309, 651] on div "Next slide" at bounding box center [1310, 666] width 19 height 30
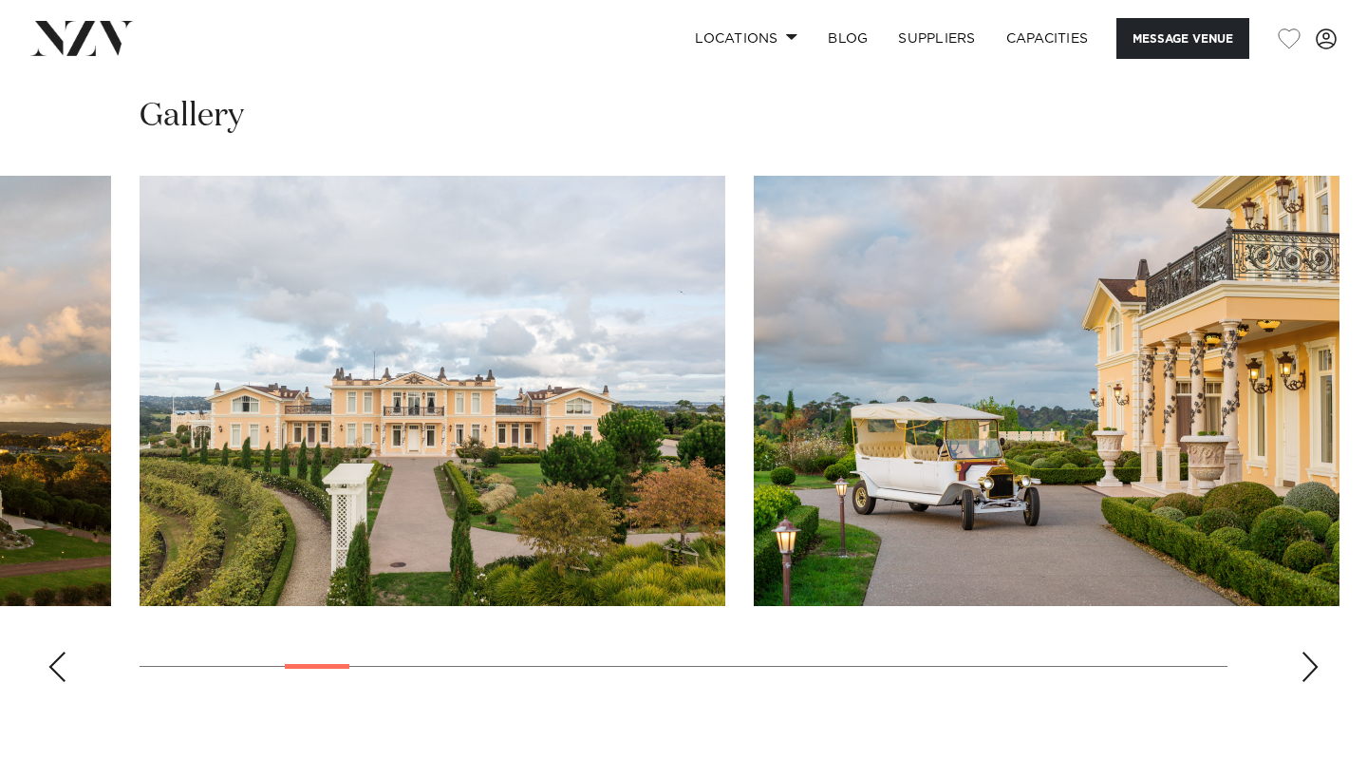
click at [1309, 651] on div "Next slide" at bounding box center [1310, 666] width 19 height 30
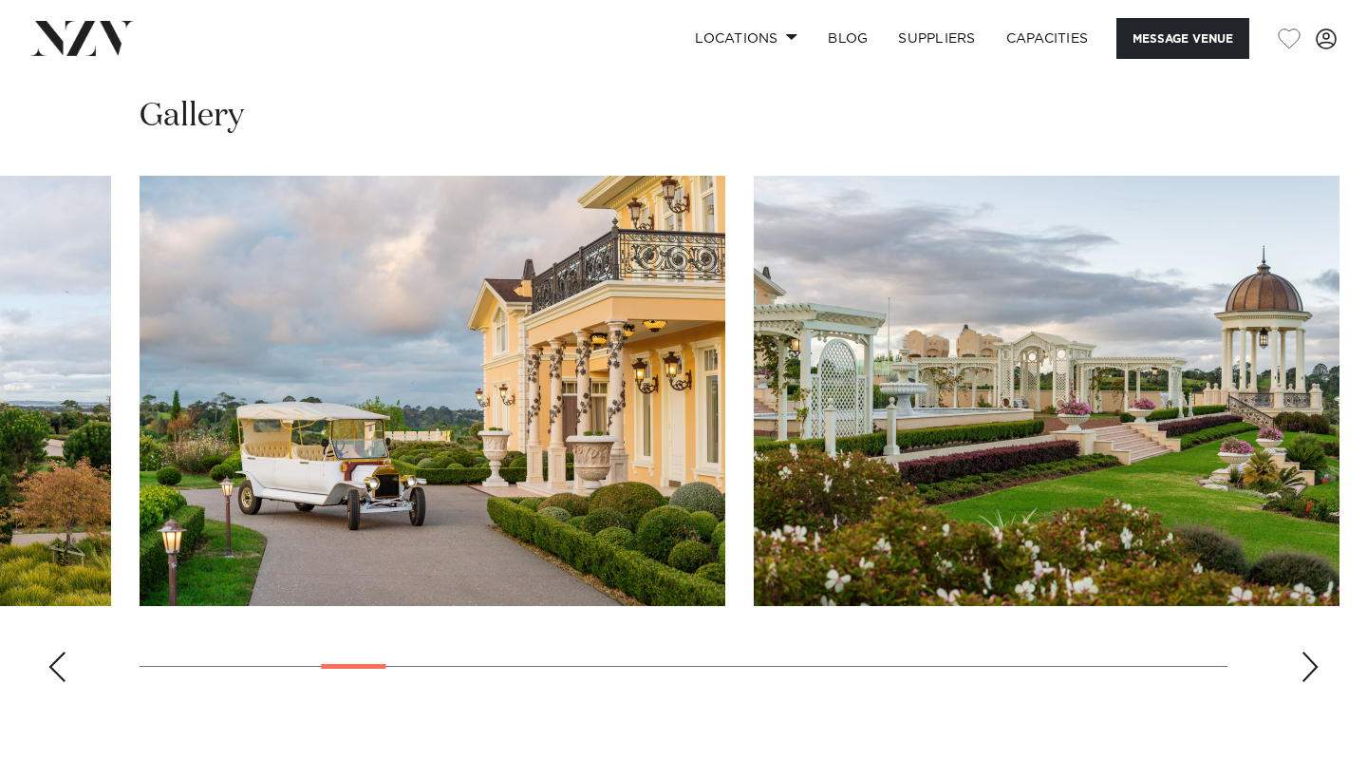
click at [1309, 651] on div "Next slide" at bounding box center [1310, 666] width 19 height 30
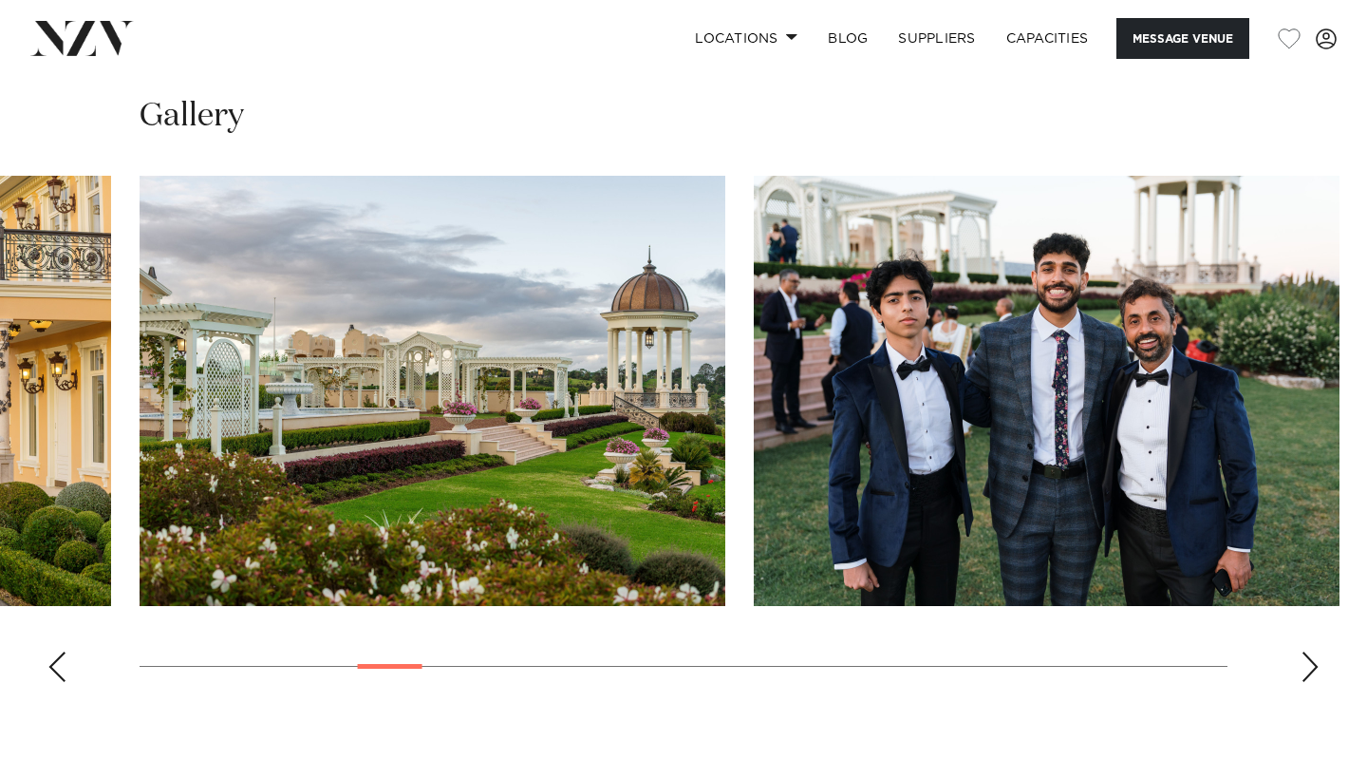
click at [1309, 651] on div "Next slide" at bounding box center [1310, 666] width 19 height 30
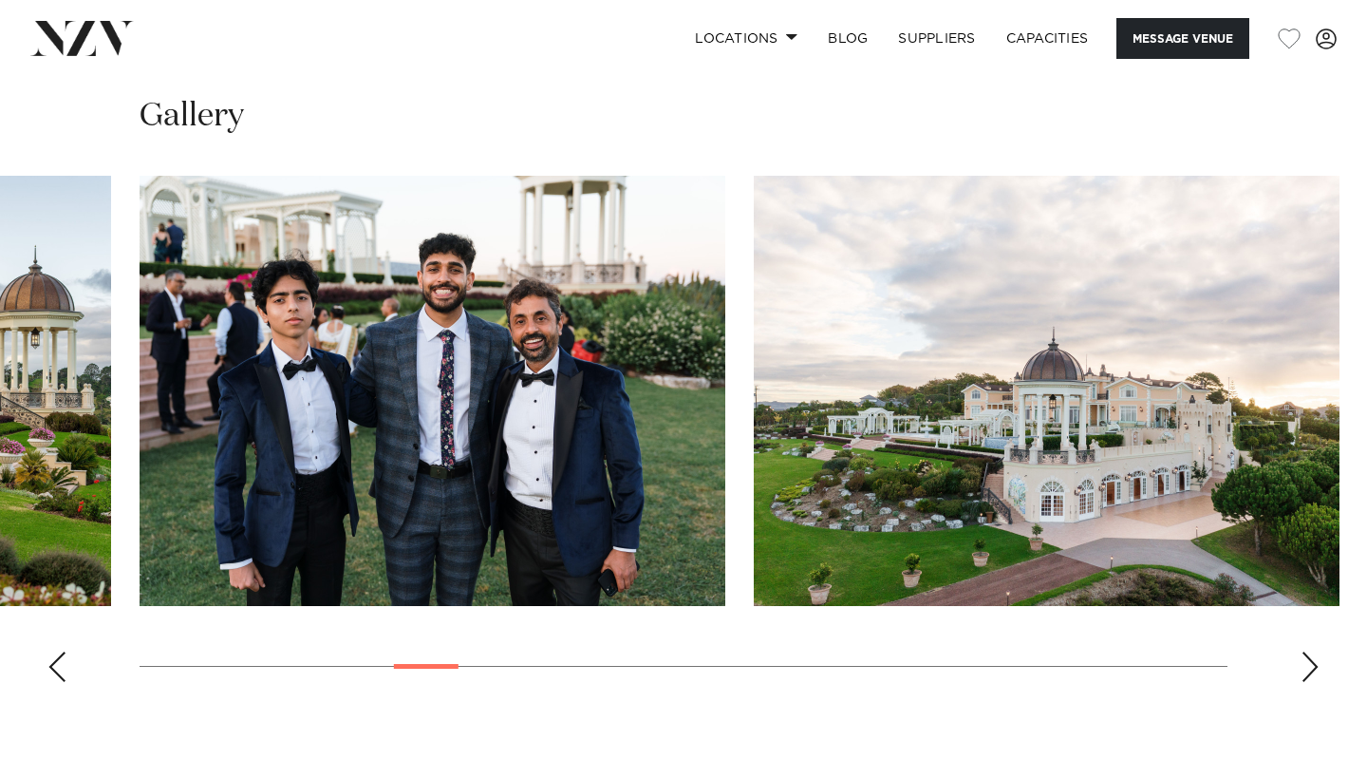
click at [1309, 651] on div "Next slide" at bounding box center [1310, 666] width 19 height 30
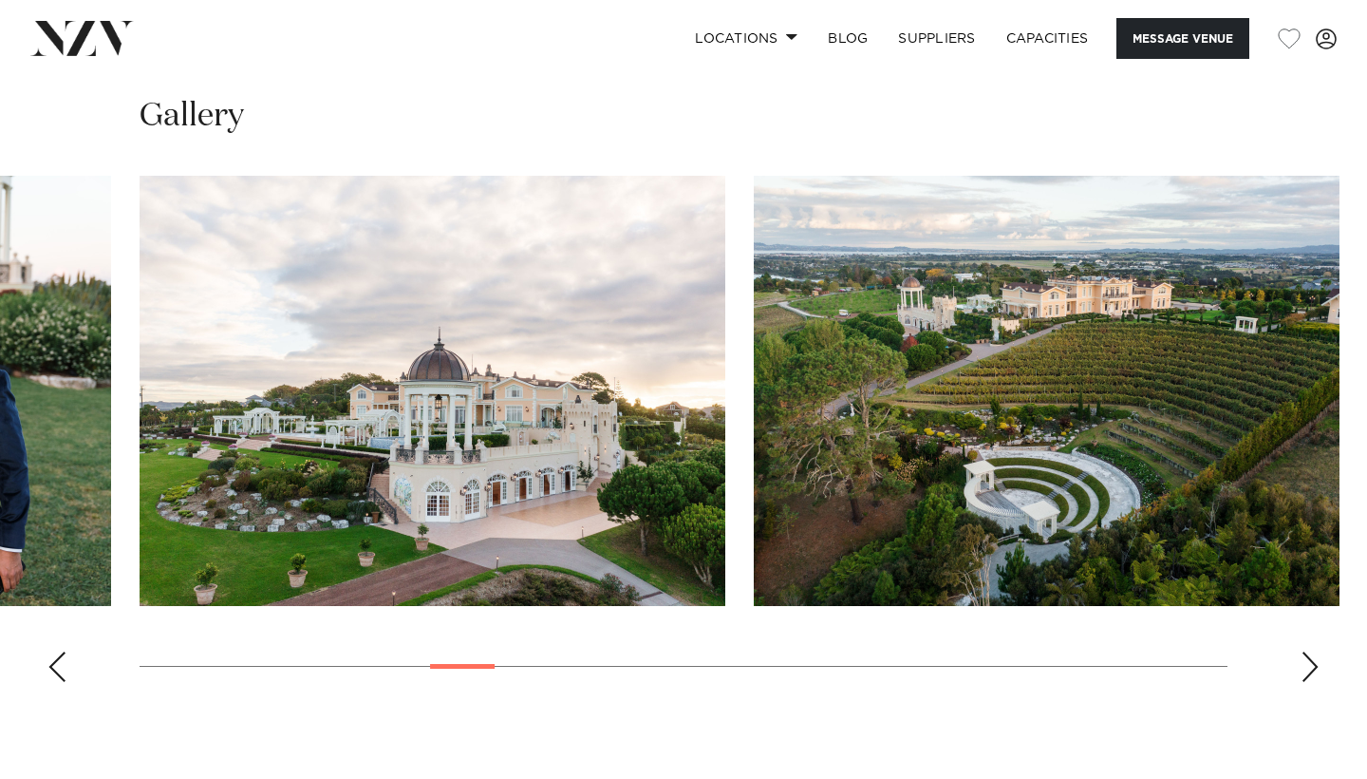
click at [1309, 651] on div "Next slide" at bounding box center [1310, 666] width 19 height 30
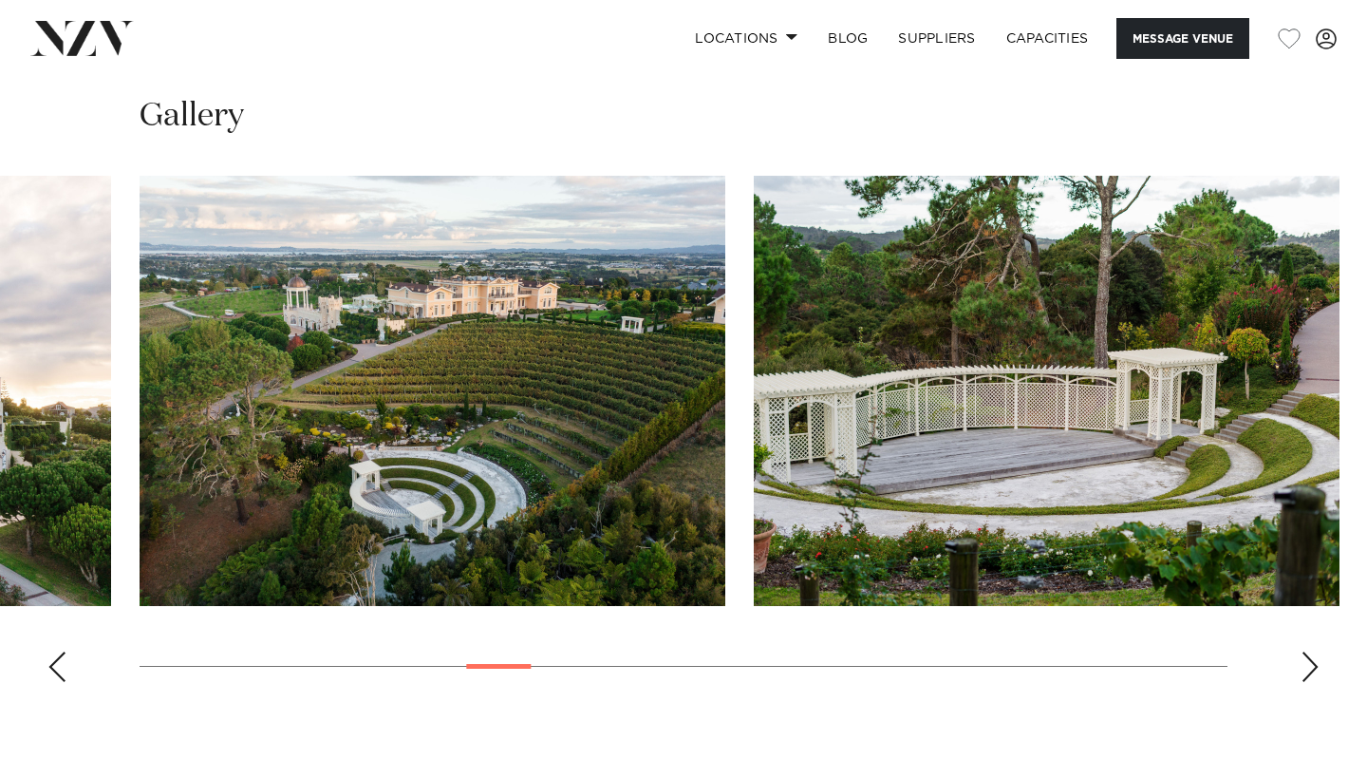
click at [1309, 651] on div "Next slide" at bounding box center [1310, 666] width 19 height 30
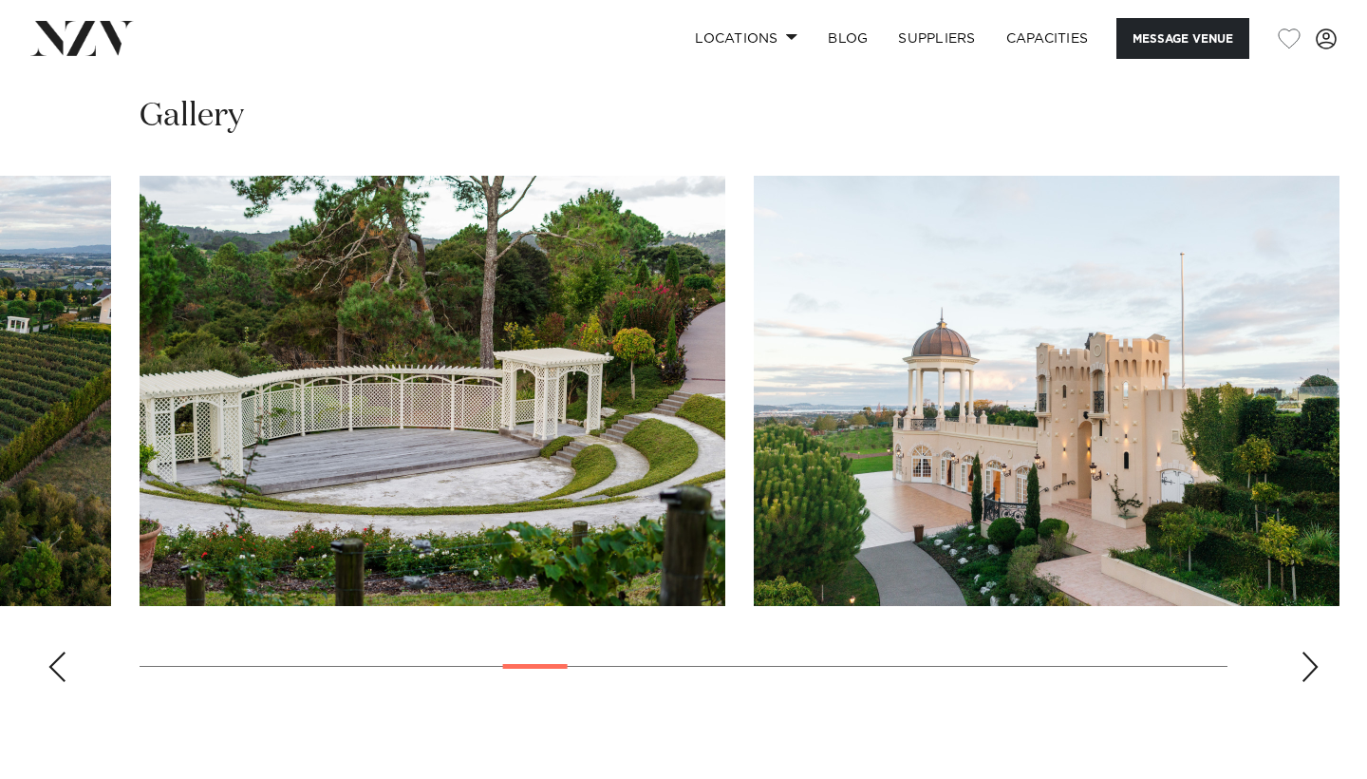
click at [1309, 651] on div "Next slide" at bounding box center [1310, 666] width 19 height 30
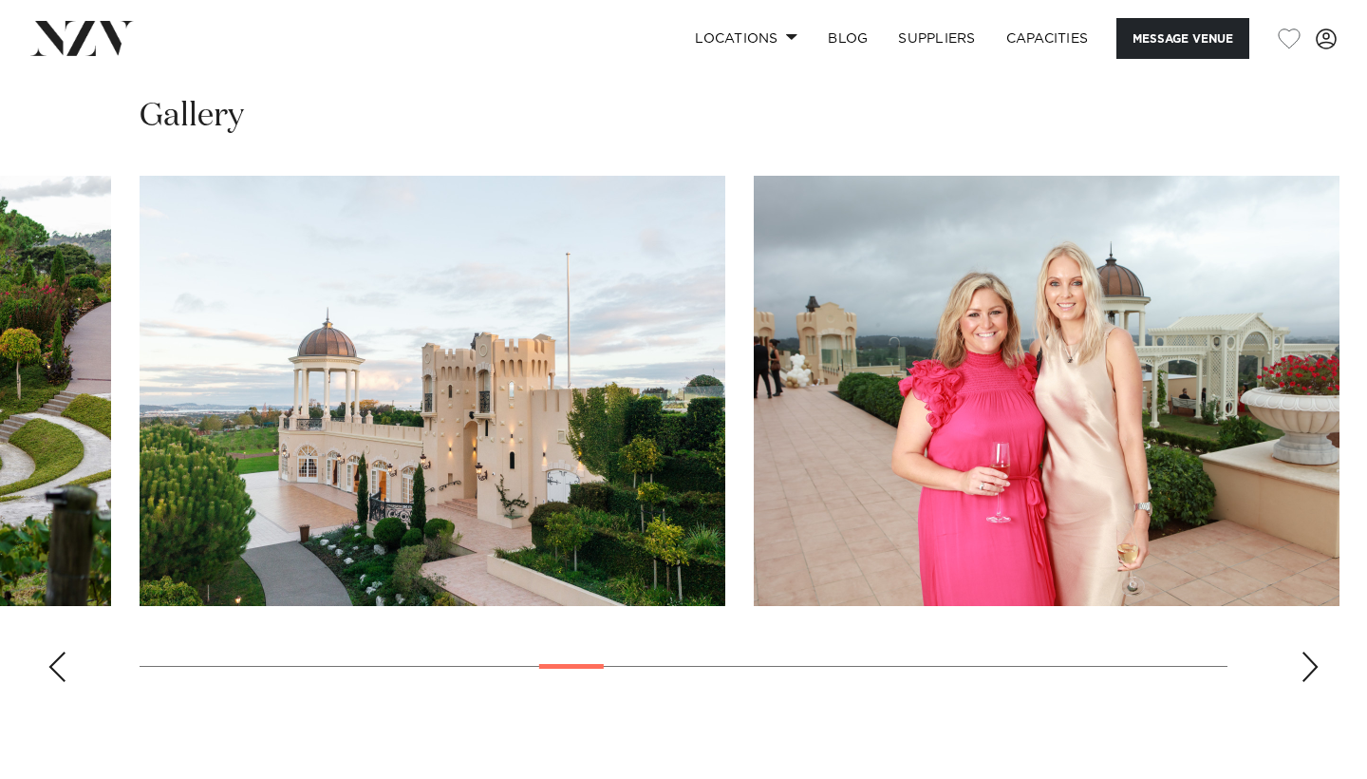
click at [1309, 651] on div "Next slide" at bounding box center [1310, 666] width 19 height 30
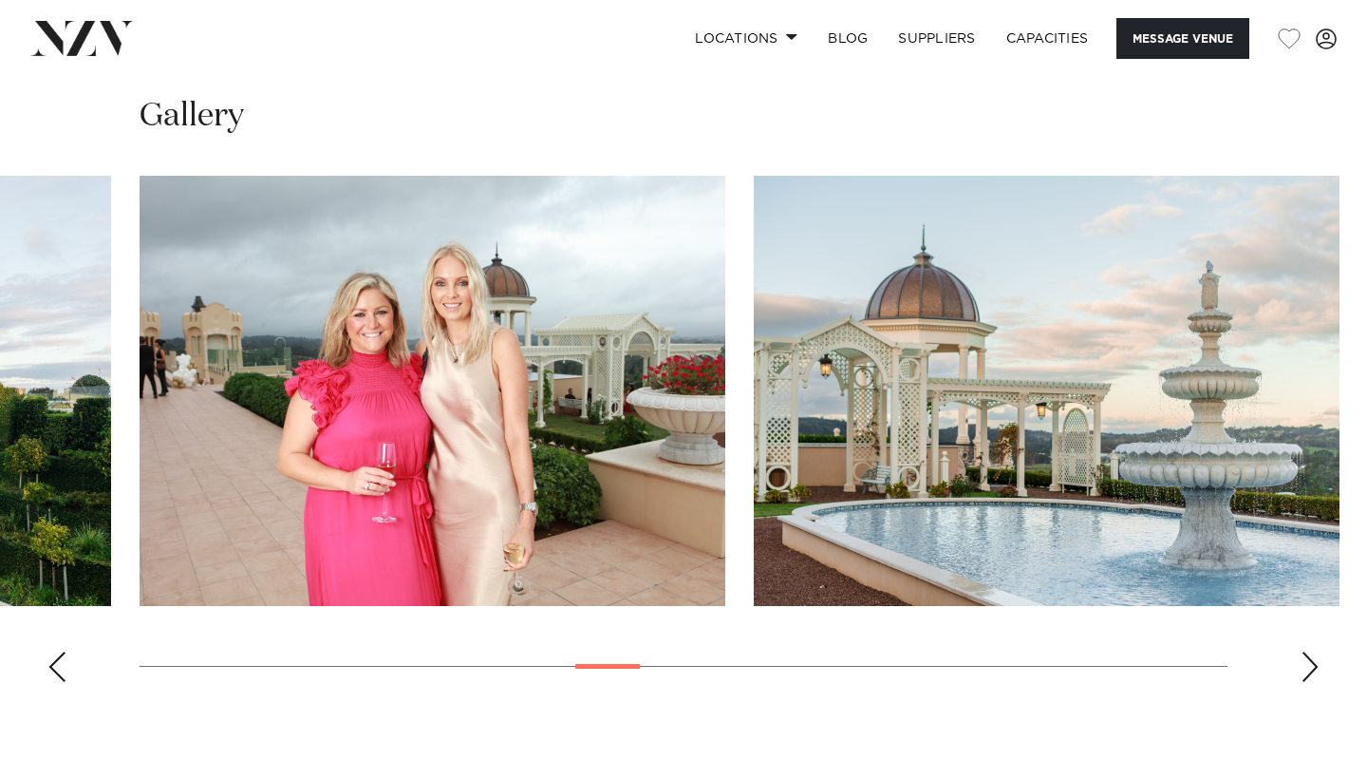
click at [1309, 651] on div "Next slide" at bounding box center [1310, 666] width 19 height 30
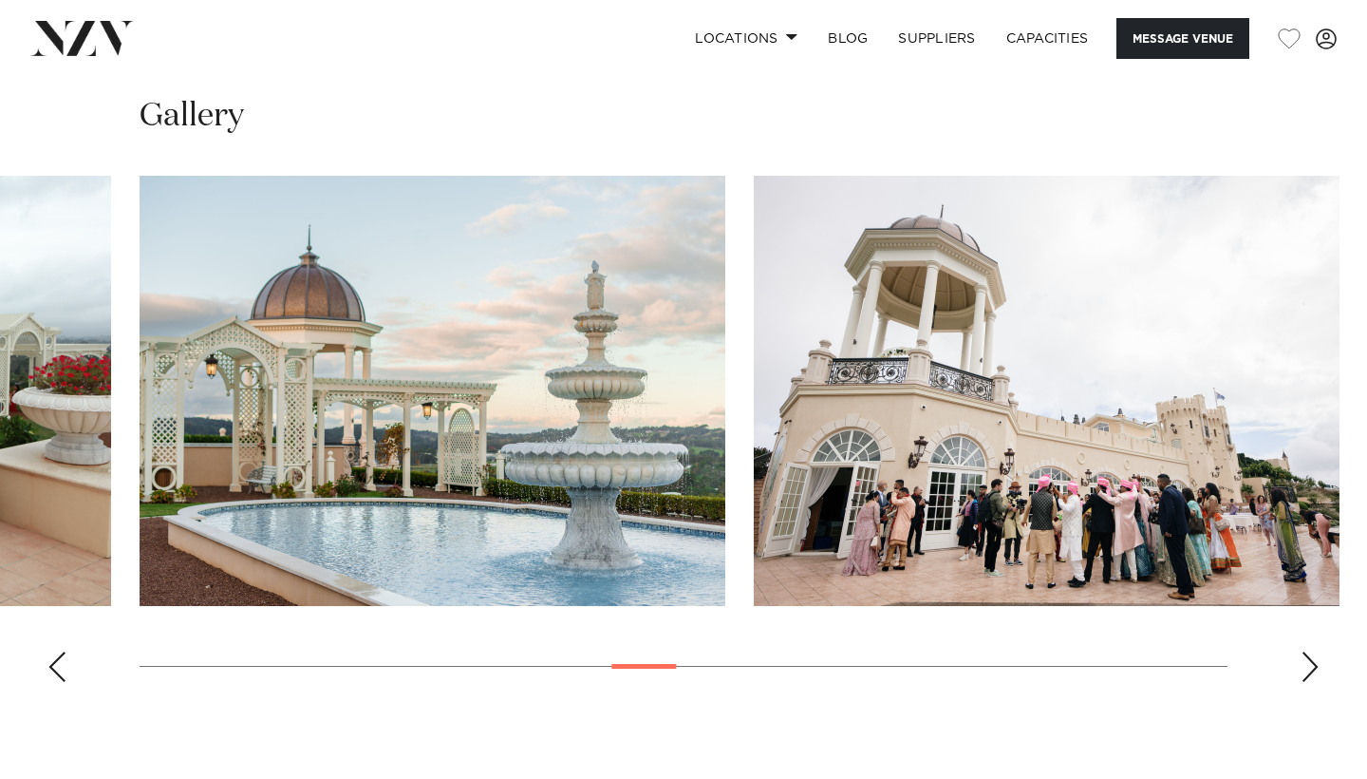
click at [1309, 651] on div "Next slide" at bounding box center [1310, 666] width 19 height 30
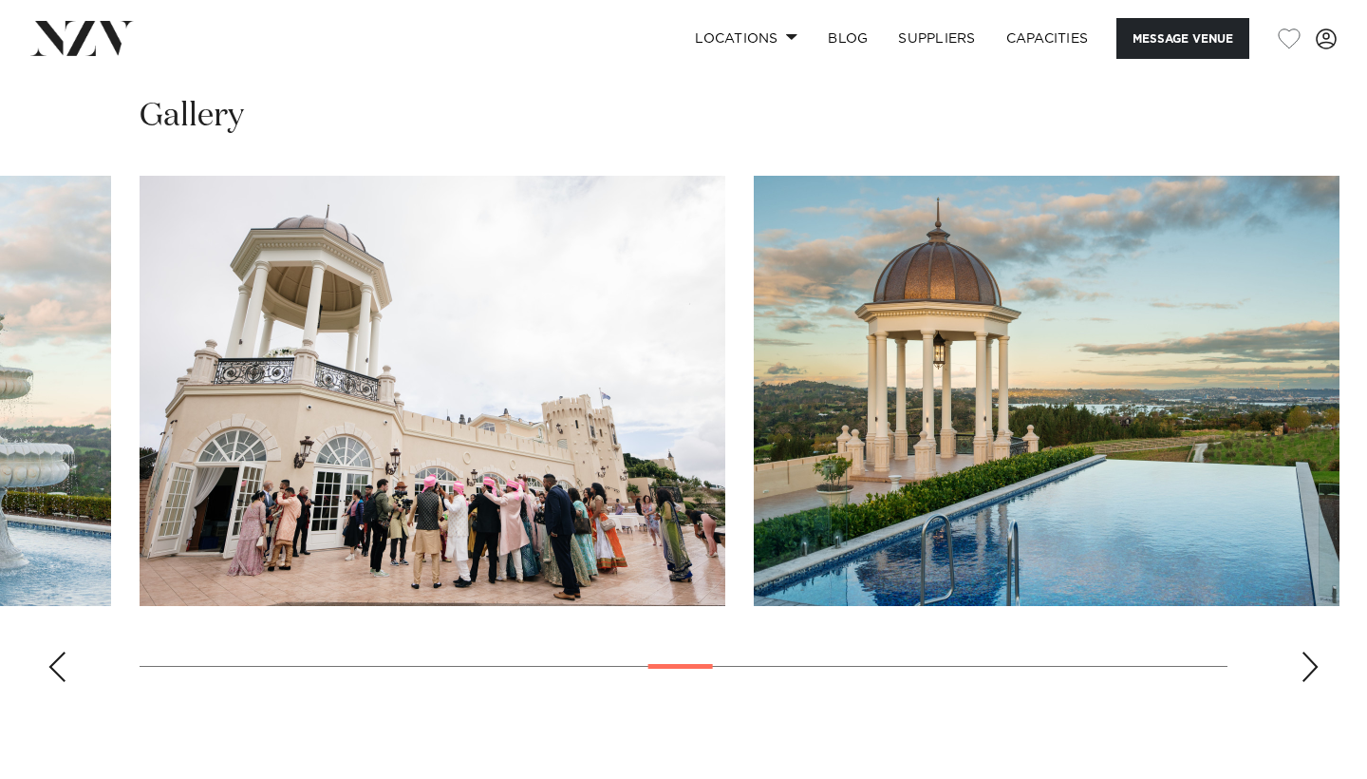
click at [1309, 651] on div "Next slide" at bounding box center [1310, 666] width 19 height 30
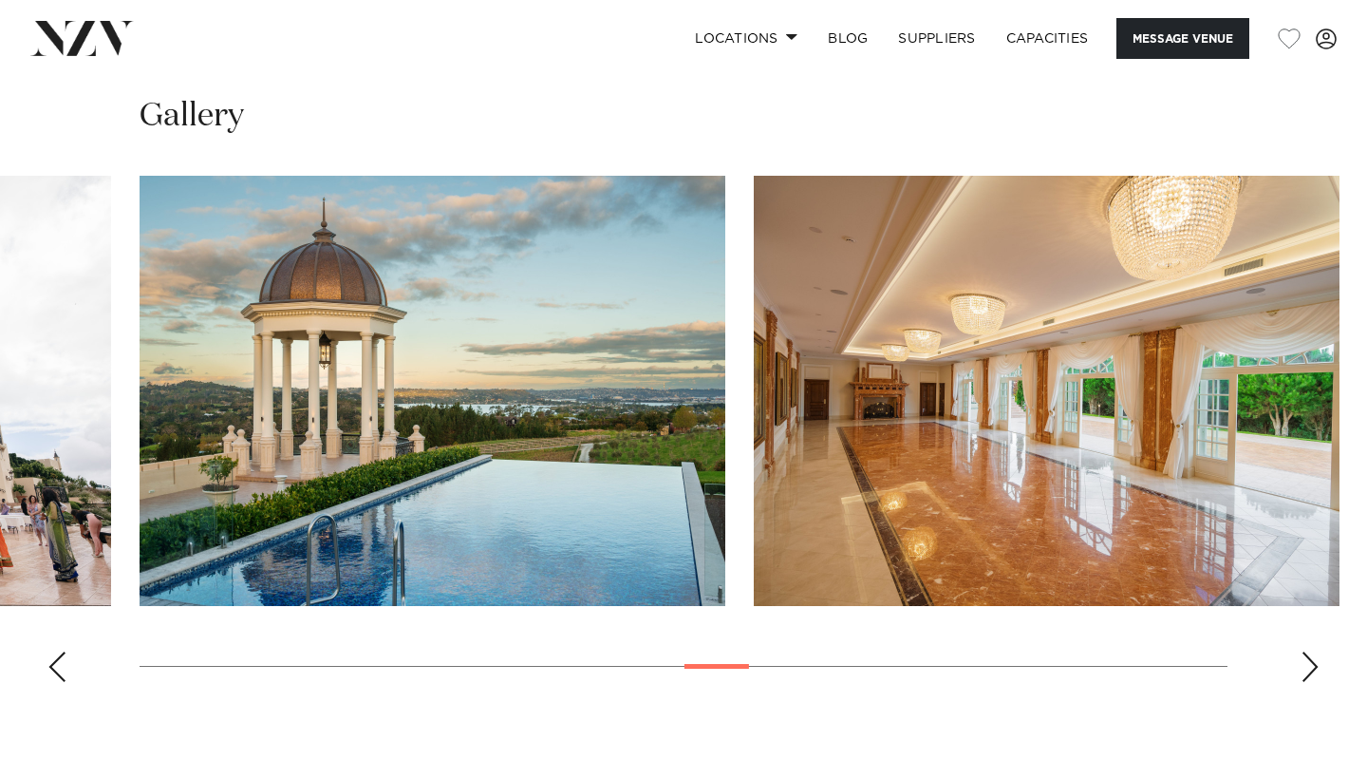
click at [1309, 651] on div "Next slide" at bounding box center [1310, 666] width 19 height 30
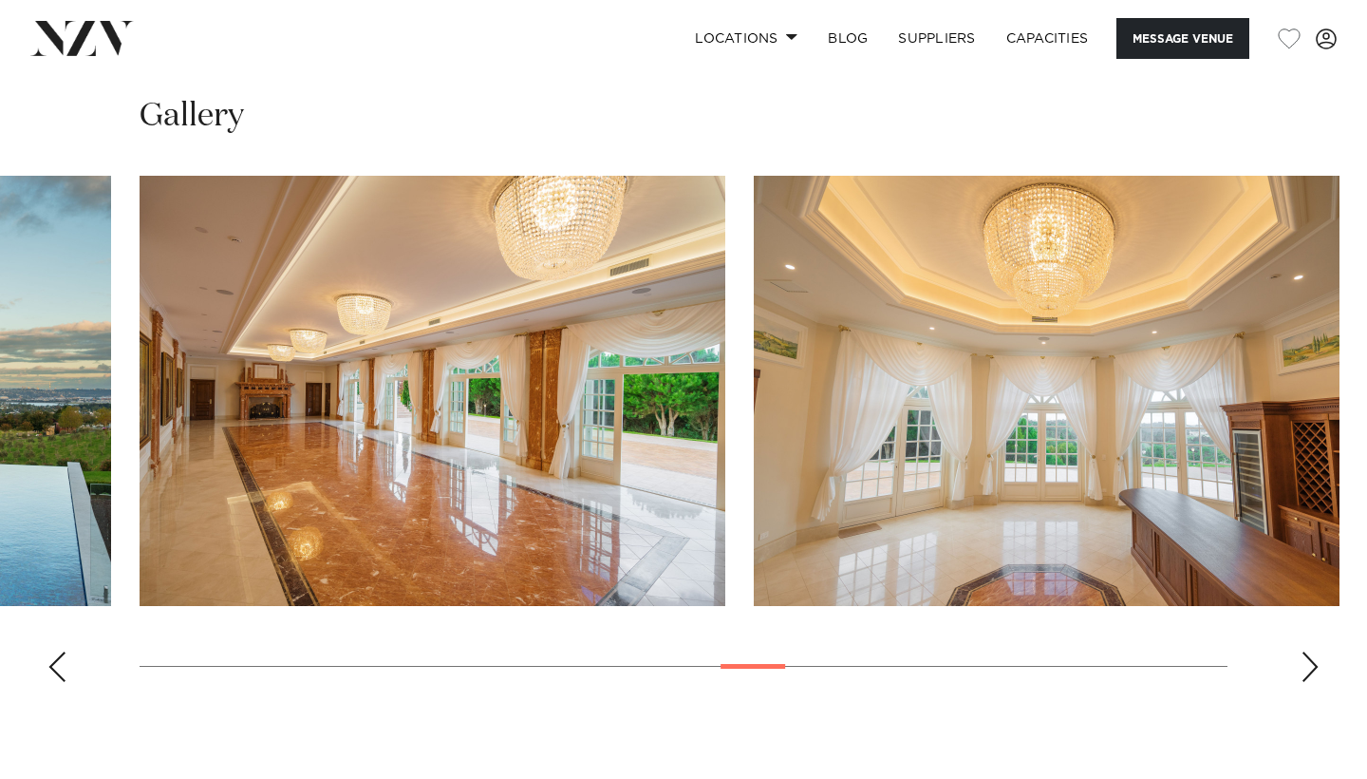
click at [1309, 651] on div "Next slide" at bounding box center [1310, 666] width 19 height 30
